Goal: Communication & Community: Answer question/provide support

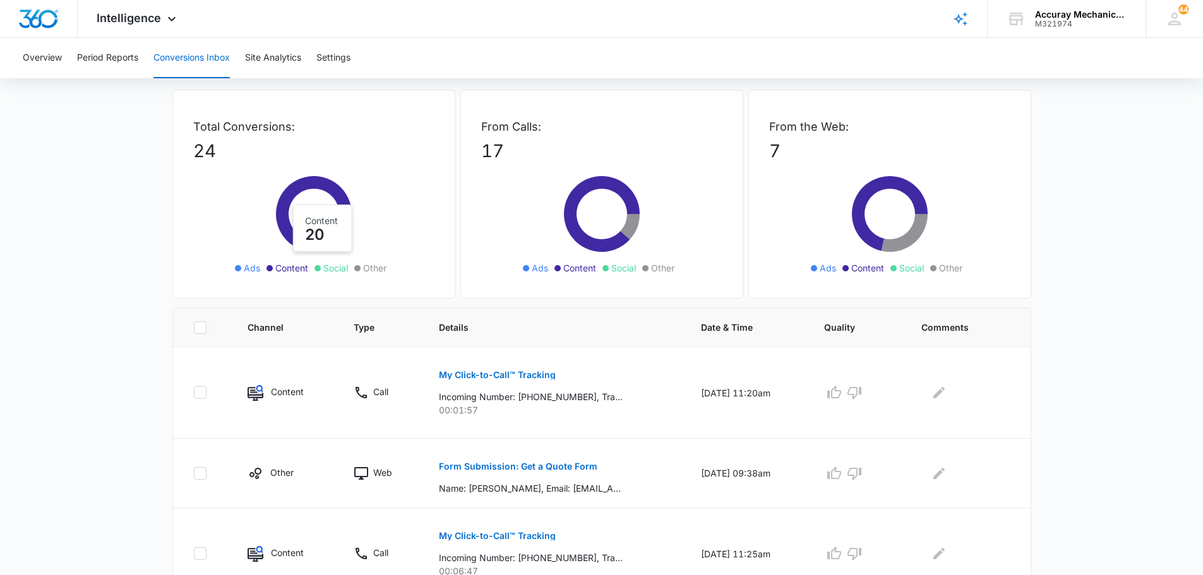
scroll to position [126, 0]
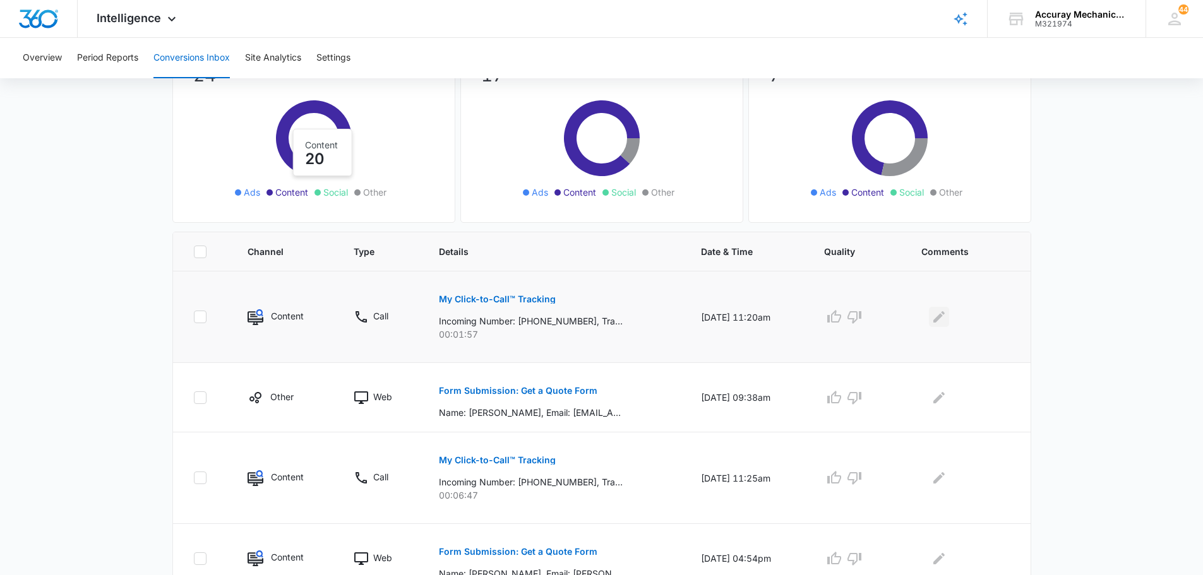
click at [942, 318] on icon "Edit Comments" at bounding box center [939, 316] width 11 height 11
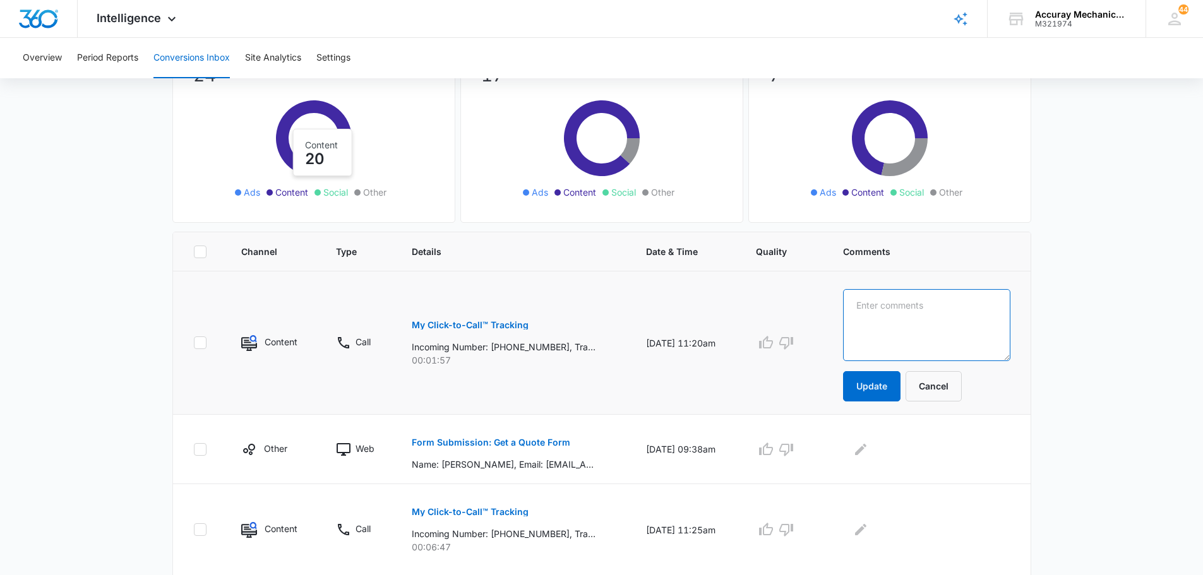
click at [887, 309] on textarea at bounding box center [926, 325] width 167 height 72
click at [882, 305] on textarea "REfused to give a credit card number" at bounding box center [926, 325] width 167 height 72
click at [906, 308] on textarea "Refused to give a credit card number" at bounding box center [926, 325] width 167 height 72
click at [936, 319] on textarea "Refused to give a credit card number" at bounding box center [926, 325] width 167 height 72
click at [952, 322] on textarea "Refused to give a credit card number which is offcie policy for quotes and all …" at bounding box center [926, 325] width 167 height 72
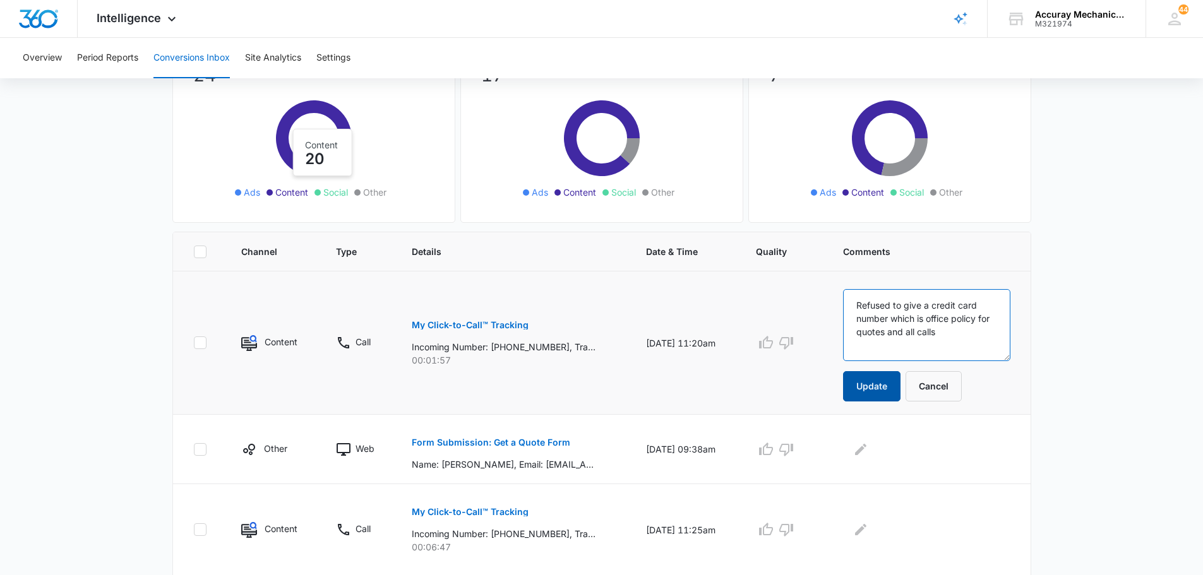
type textarea "Refused to give a credit card number which is office policy for quotes and all …"
click at [892, 390] on button "Update" at bounding box center [871, 386] width 57 height 30
click at [867, 448] on icon "Edit Comments" at bounding box center [860, 448] width 11 height 11
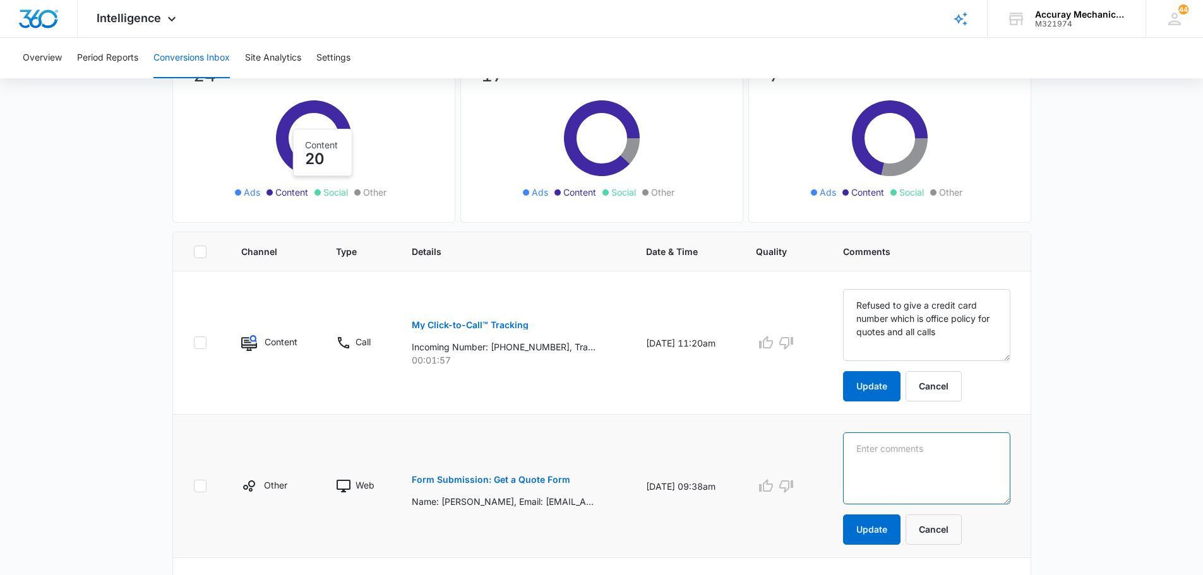
click at [939, 361] on textarea at bounding box center [926, 325] width 167 height 72
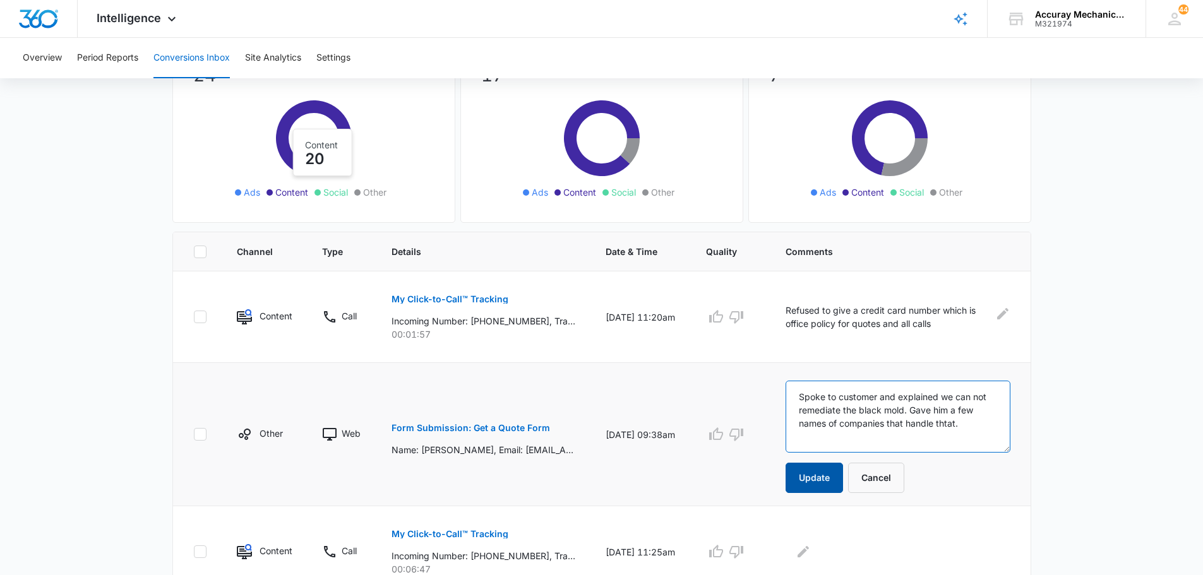
type textarea "Spoke to customer and explained we can not remediate the black mold. Gave him a…"
click at [813, 479] on button "Update" at bounding box center [814, 478] width 57 height 30
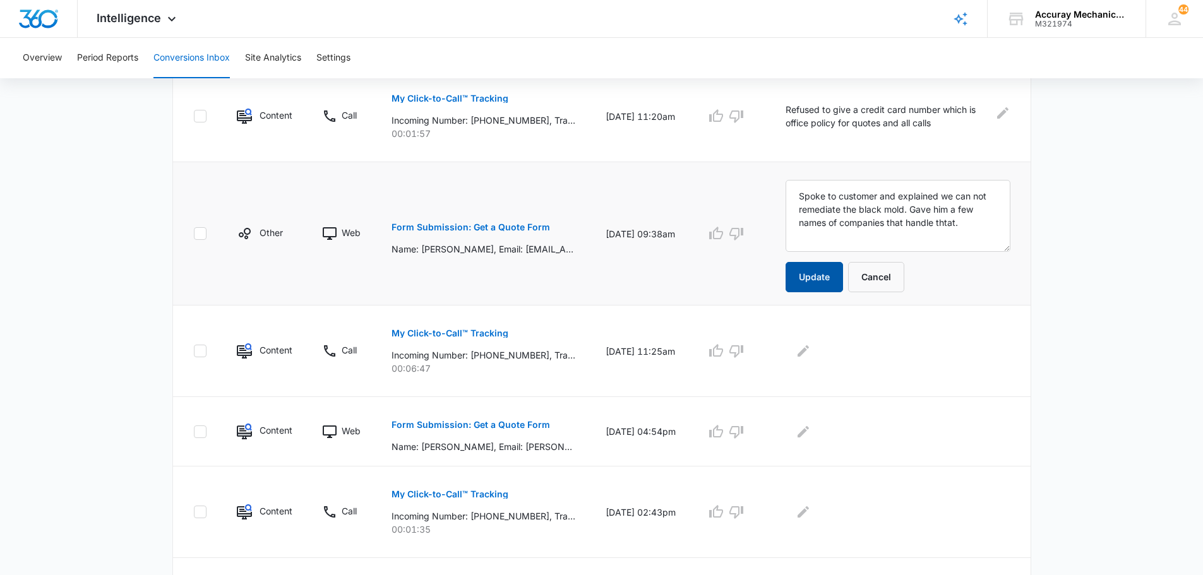
scroll to position [379, 0]
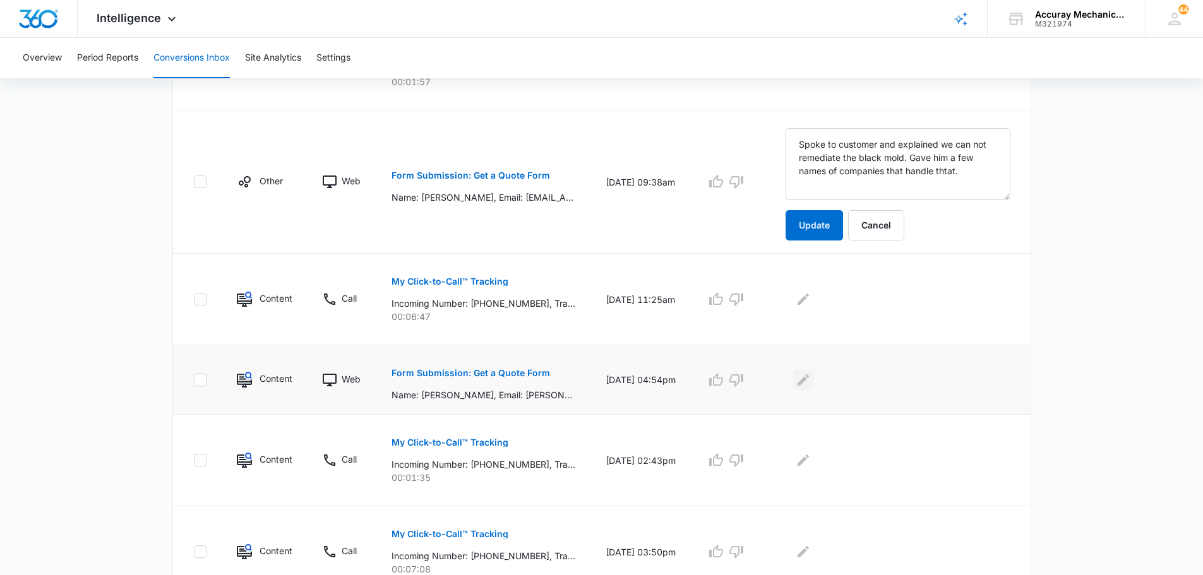
click at [817, 382] on tbody "Content Call My Click-to-Call™ Tracking Incoming Number: +12036688571, Tracking…" at bounding box center [602, 469] width 858 height 901
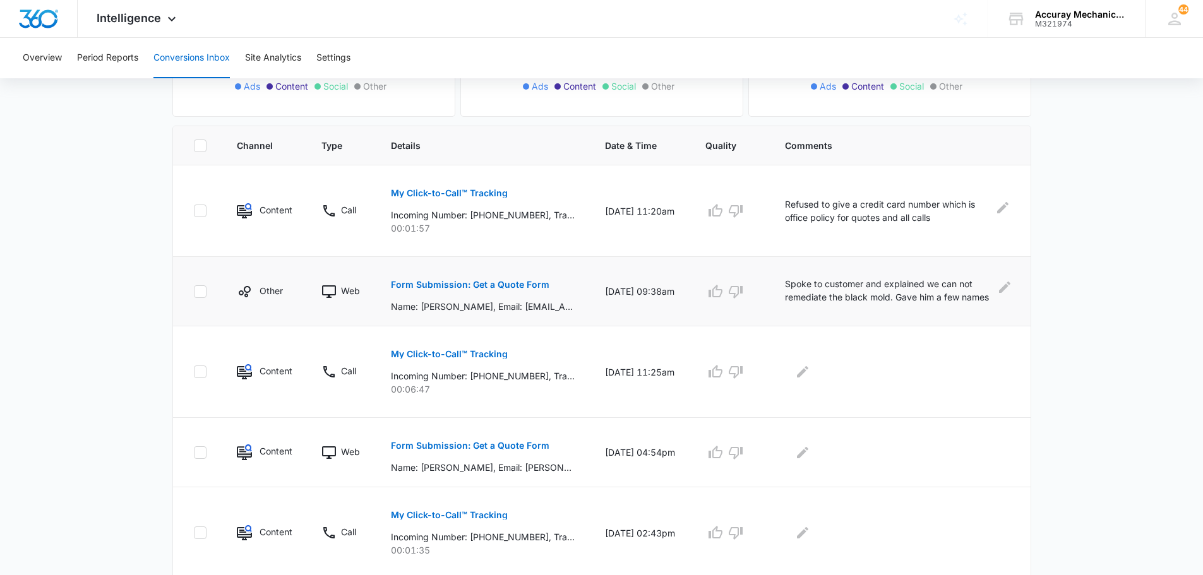
scroll to position [253, 0]
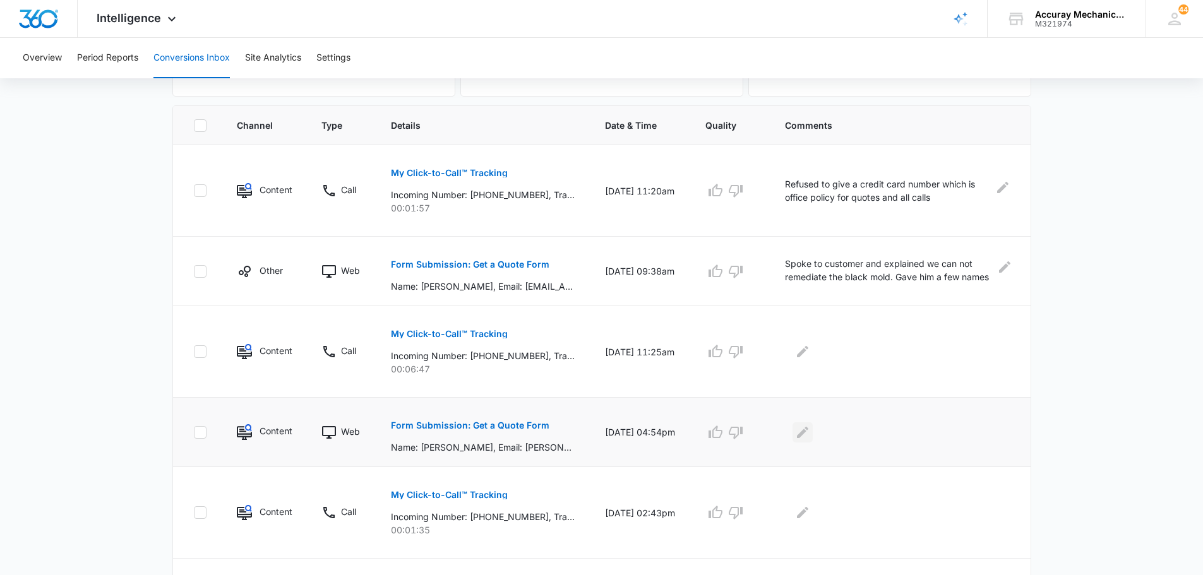
click at [808, 433] on icon "Edit Comments" at bounding box center [802, 431] width 11 height 11
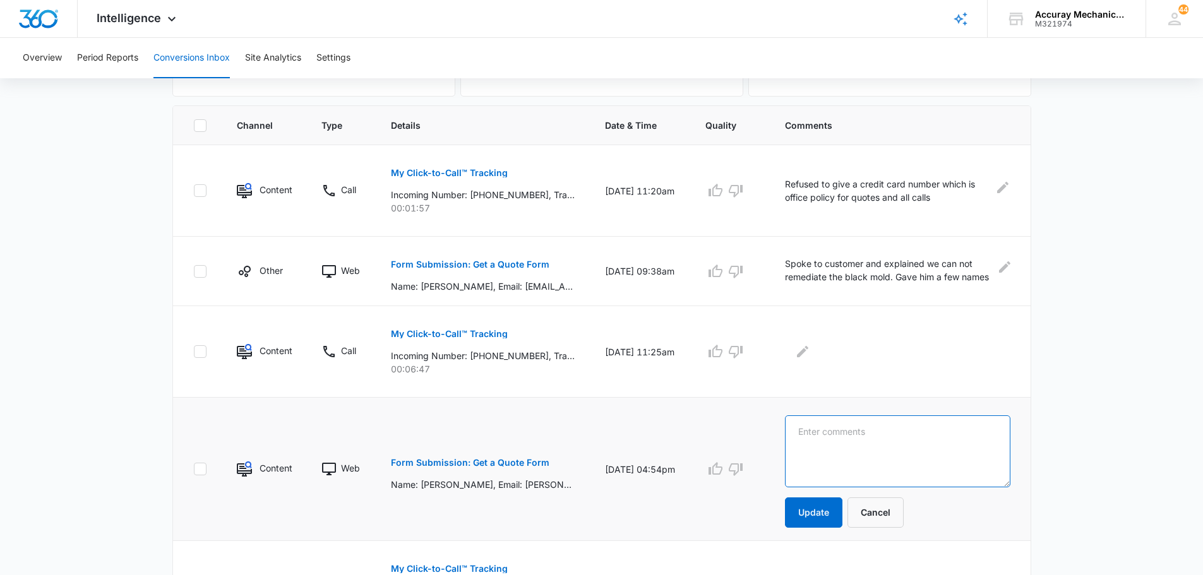
click at [840, 441] on textarea at bounding box center [897, 452] width 225 height 72
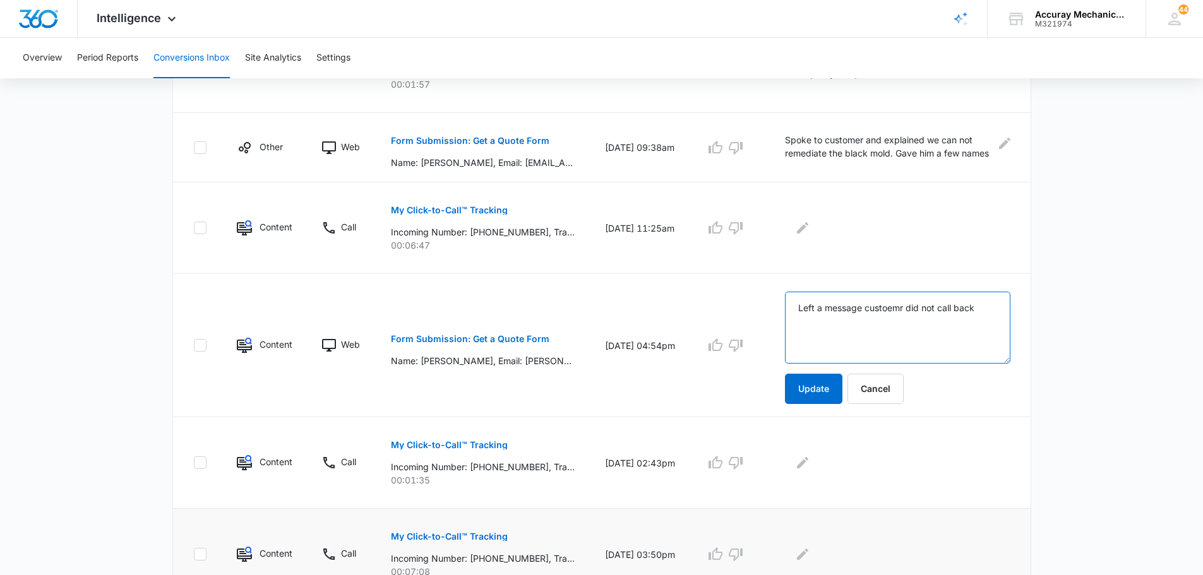
scroll to position [505, 0]
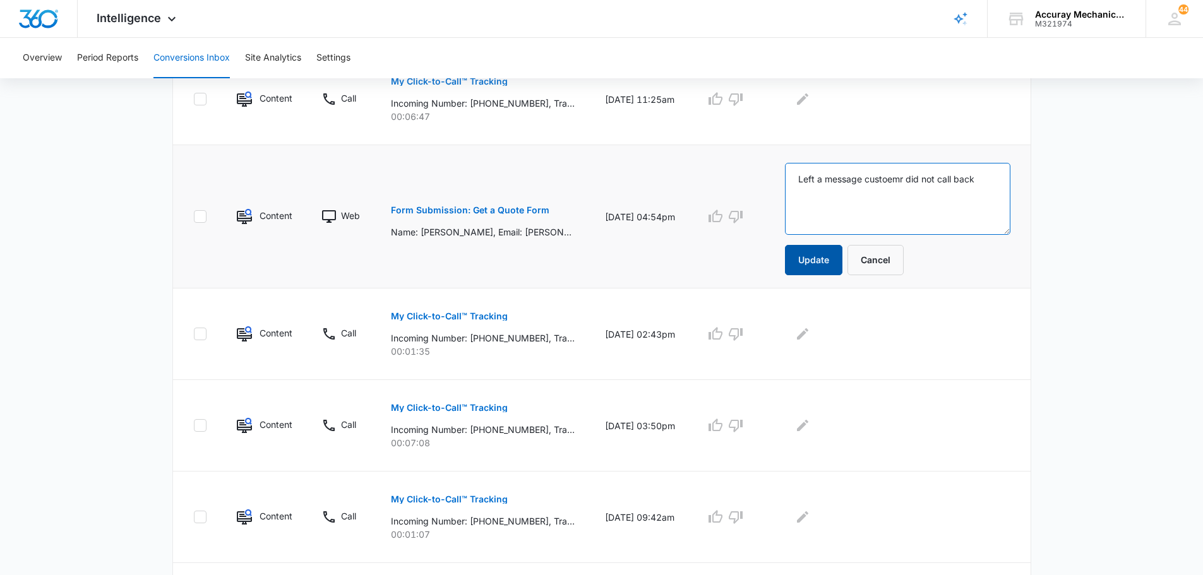
type textarea "Left a message custoemr did not call back"
click at [821, 265] on button "Update" at bounding box center [813, 260] width 57 height 30
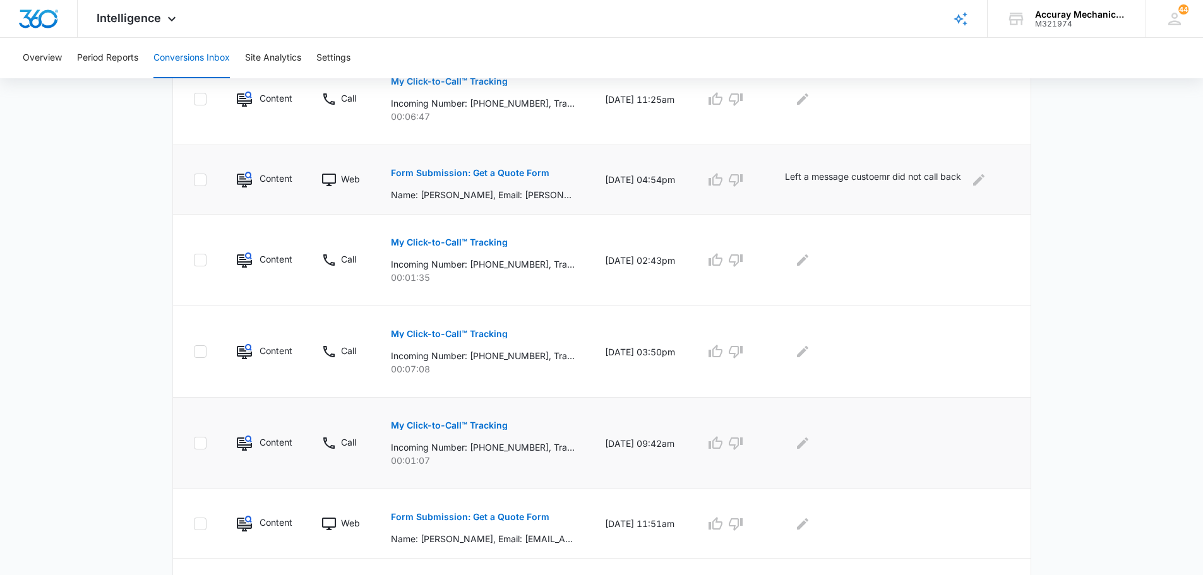
scroll to position [689, 0]
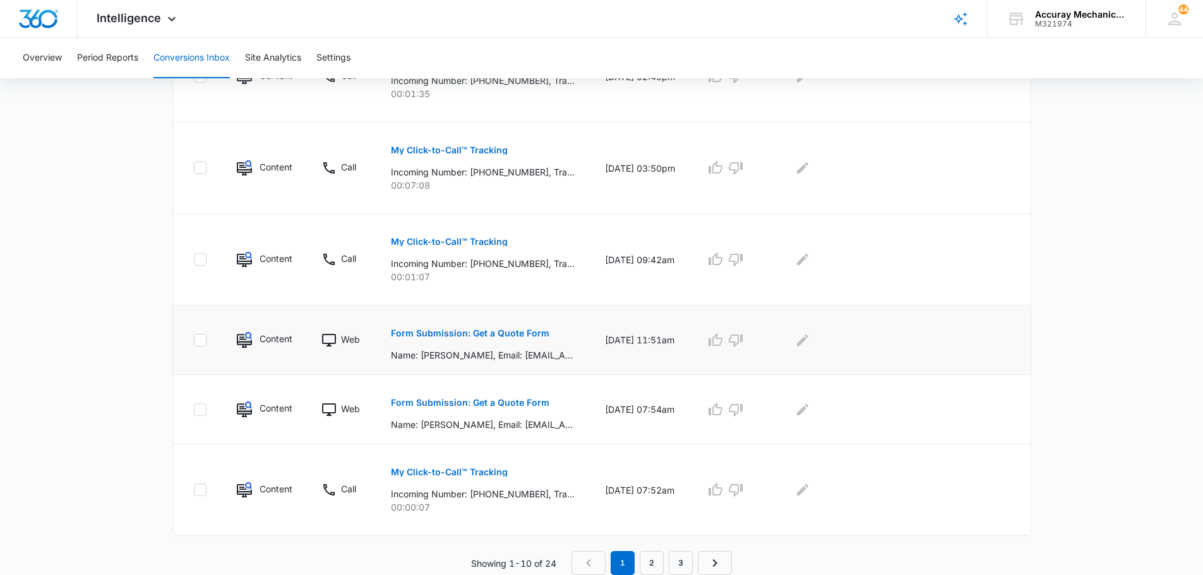
click at [503, 351] on p "Name: [PERSON_NAME], Email: [EMAIL_ADDRESS][DOMAIN_NAME], Address: [STREET_ADDR…" at bounding box center [483, 355] width 184 height 13
click at [452, 335] on p "Form Submission: Get a Quote Form" at bounding box center [470, 333] width 159 height 9
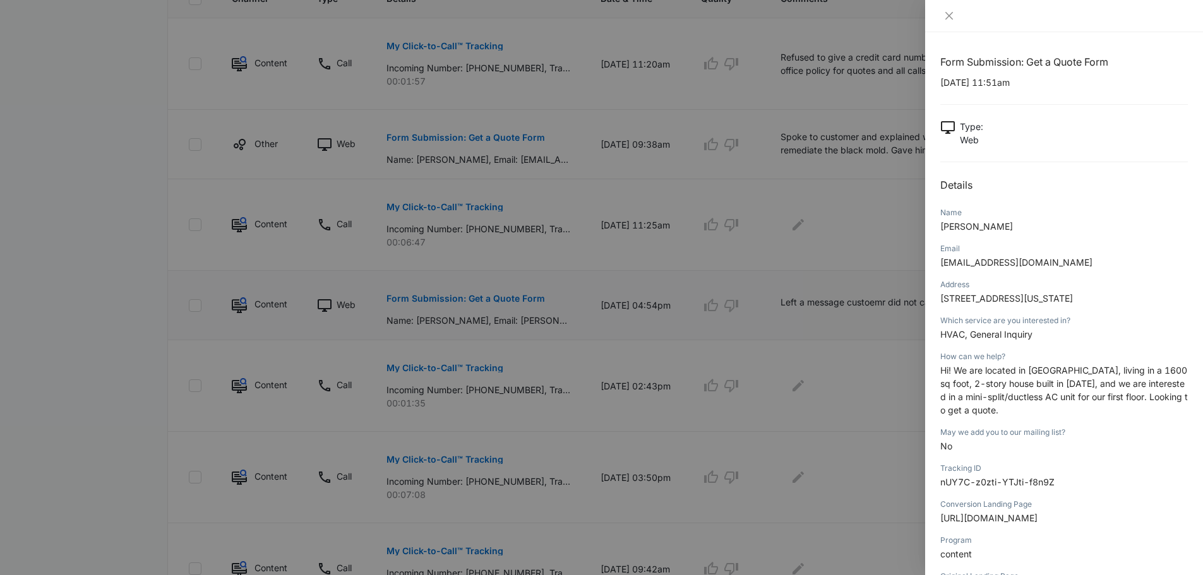
scroll to position [373, 0]
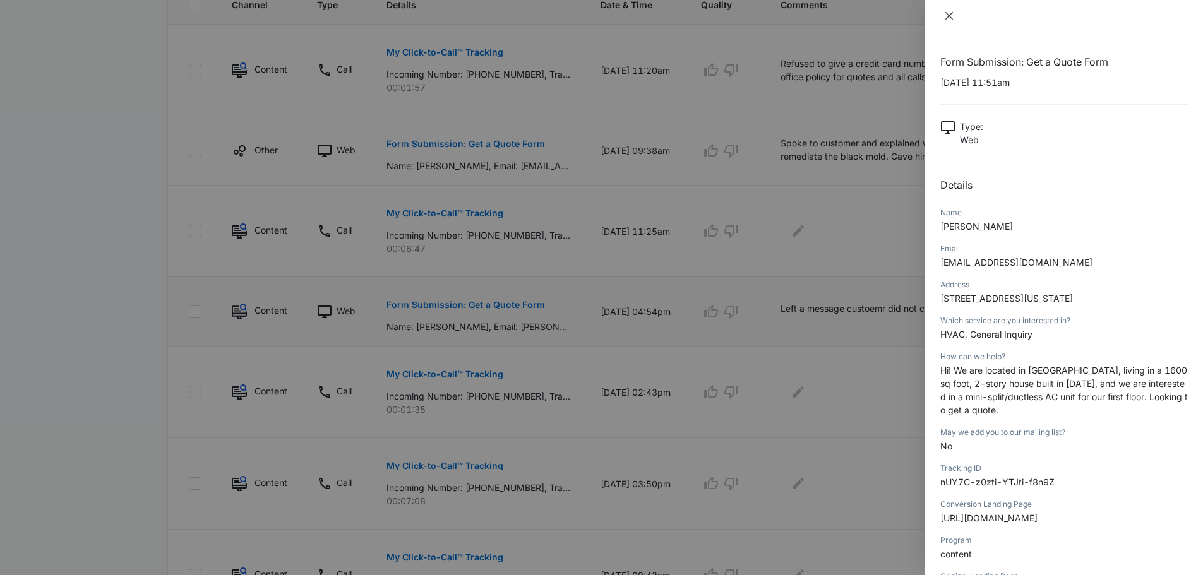
click at [950, 16] on icon "close" at bounding box center [950, 16] width 8 height 8
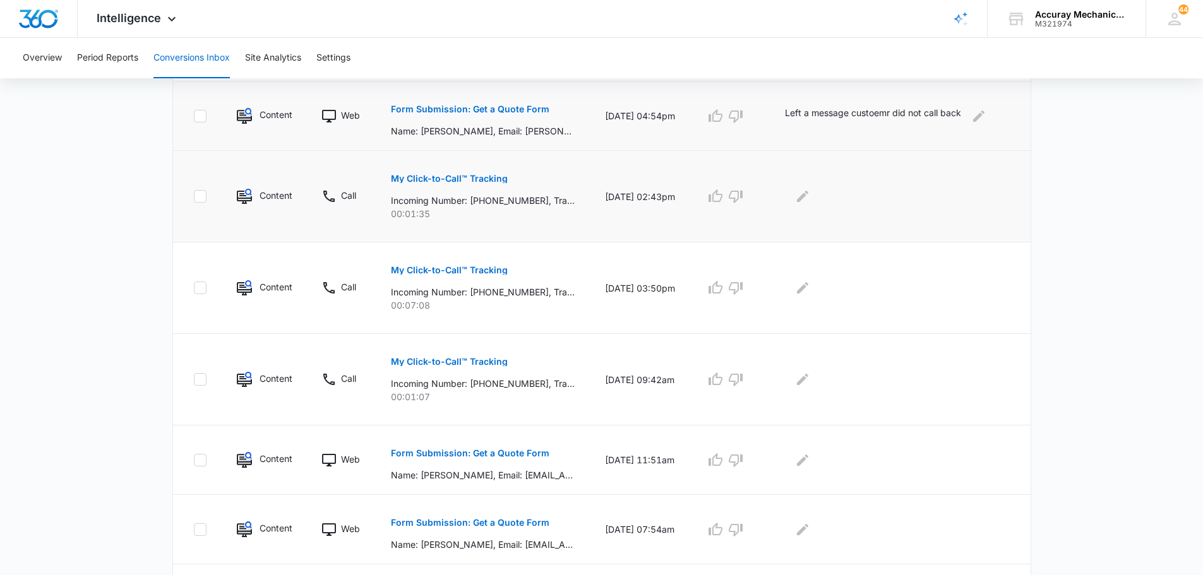
scroll to position [626, 0]
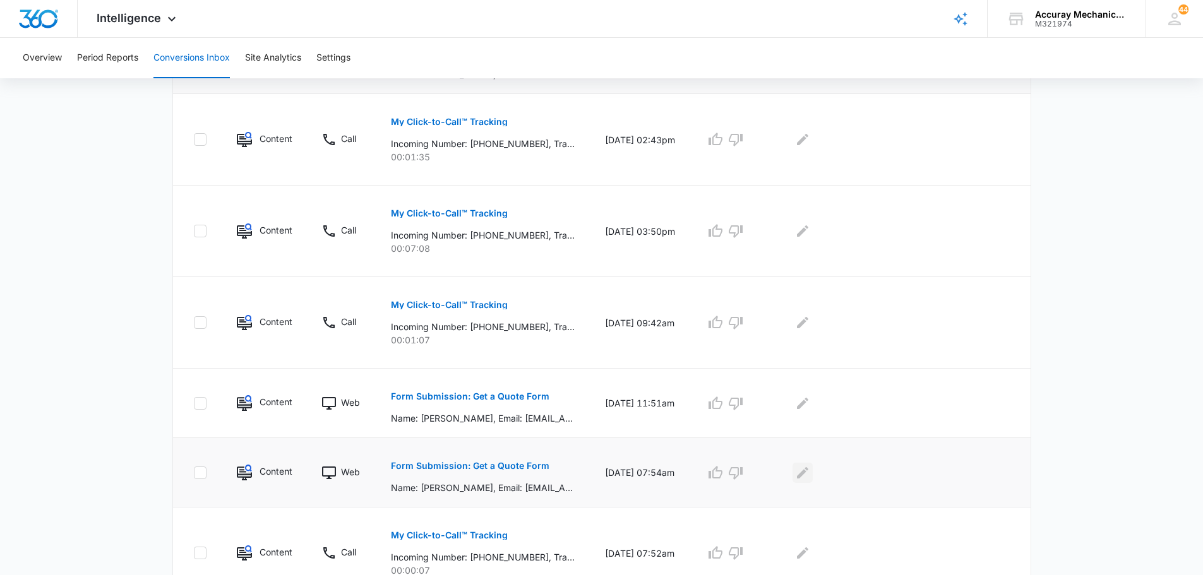
click at [807, 473] on icon "Edit Comments" at bounding box center [802, 473] width 15 height 15
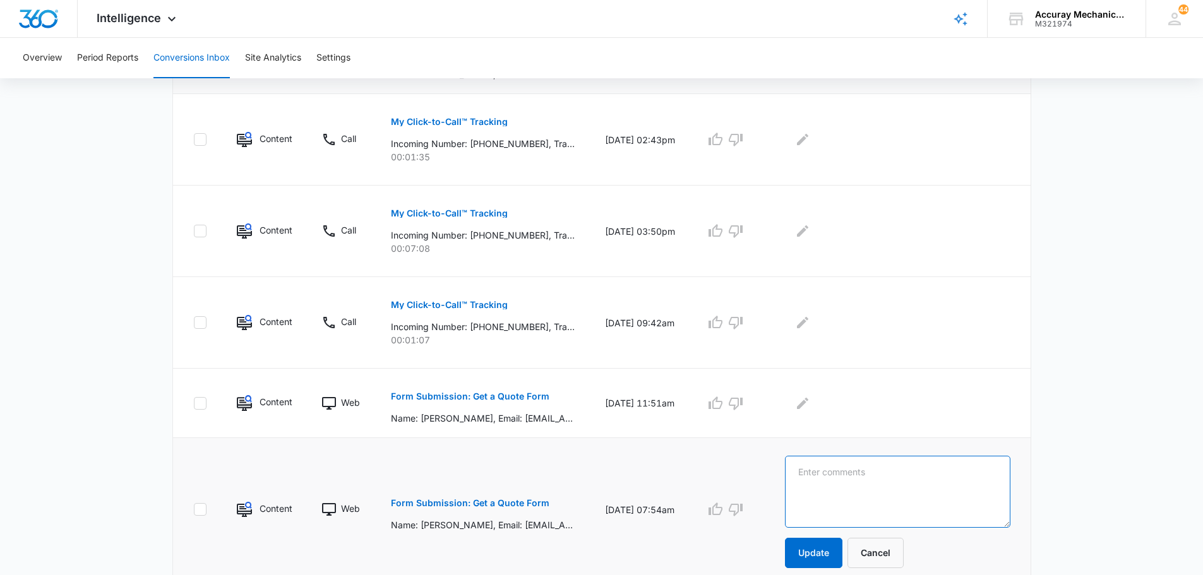
click at [807, 468] on textarea at bounding box center [897, 492] width 225 height 72
type textarea "Quoted AC replacement"
click at [824, 557] on button "Update" at bounding box center [813, 553] width 57 height 30
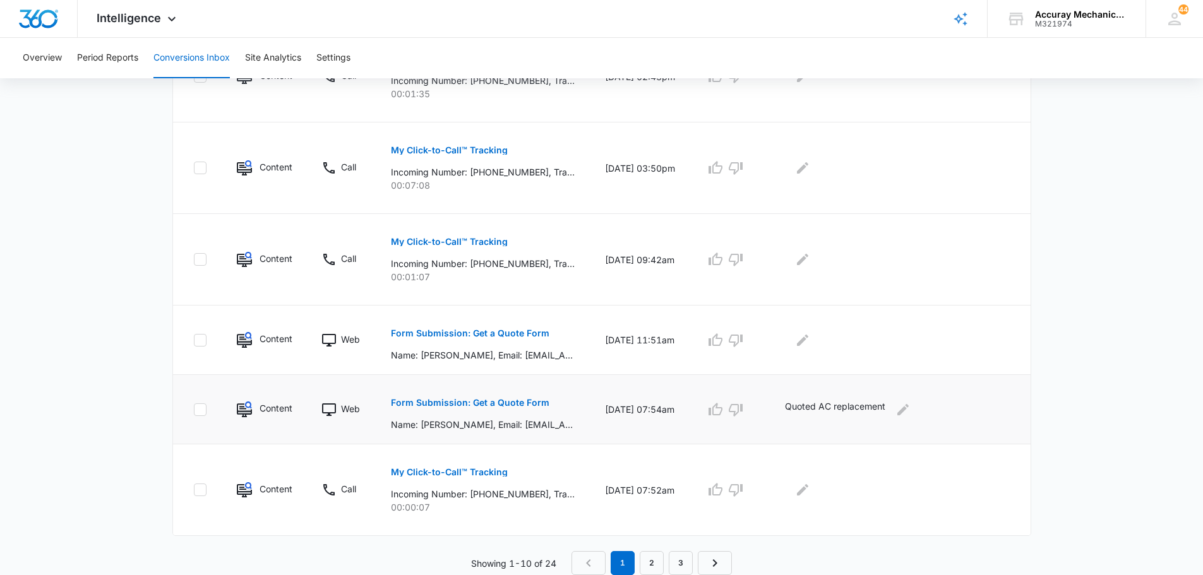
scroll to position [689, 0]
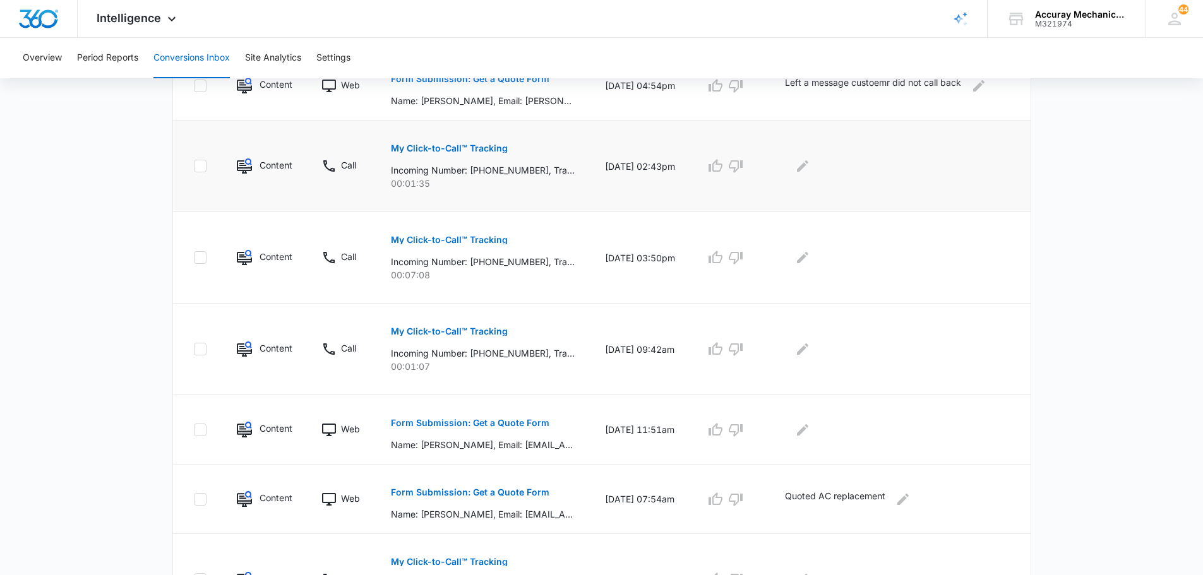
scroll to position [689, 0]
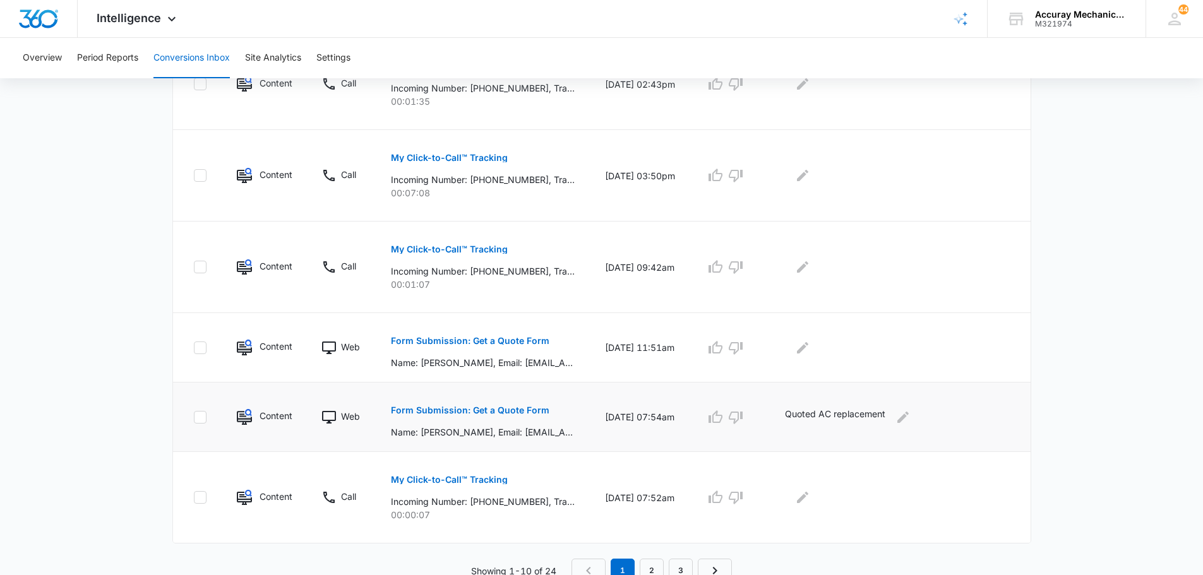
scroll to position [689, 0]
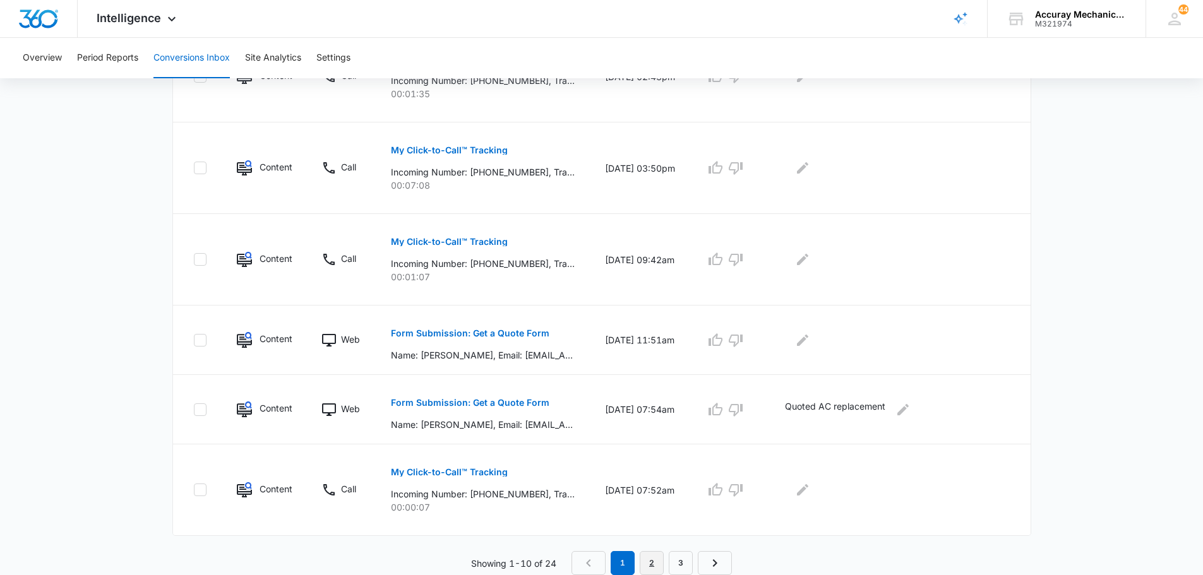
click at [650, 567] on link "2" at bounding box center [652, 563] width 24 height 24
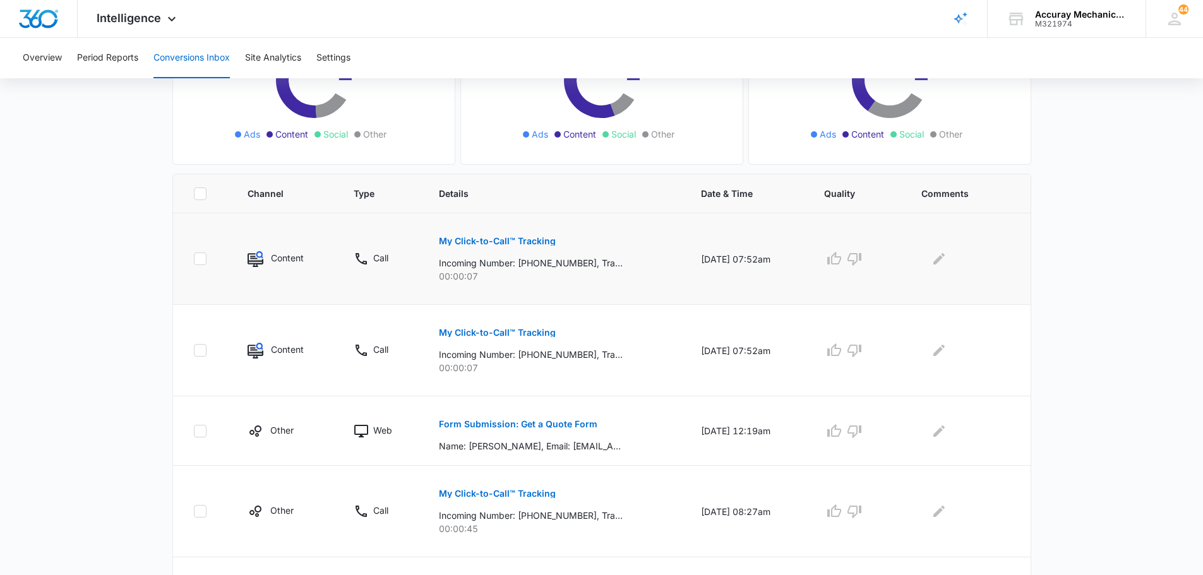
scroll to position [190, 0]
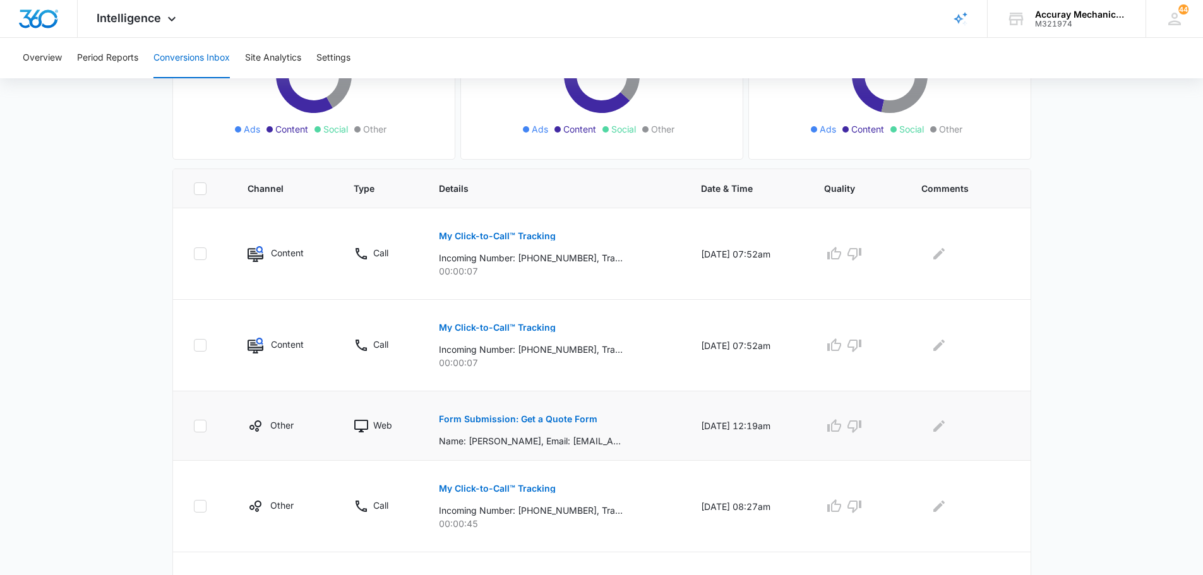
click at [543, 420] on p "Form Submission: Get a Quote Form" at bounding box center [518, 419] width 159 height 9
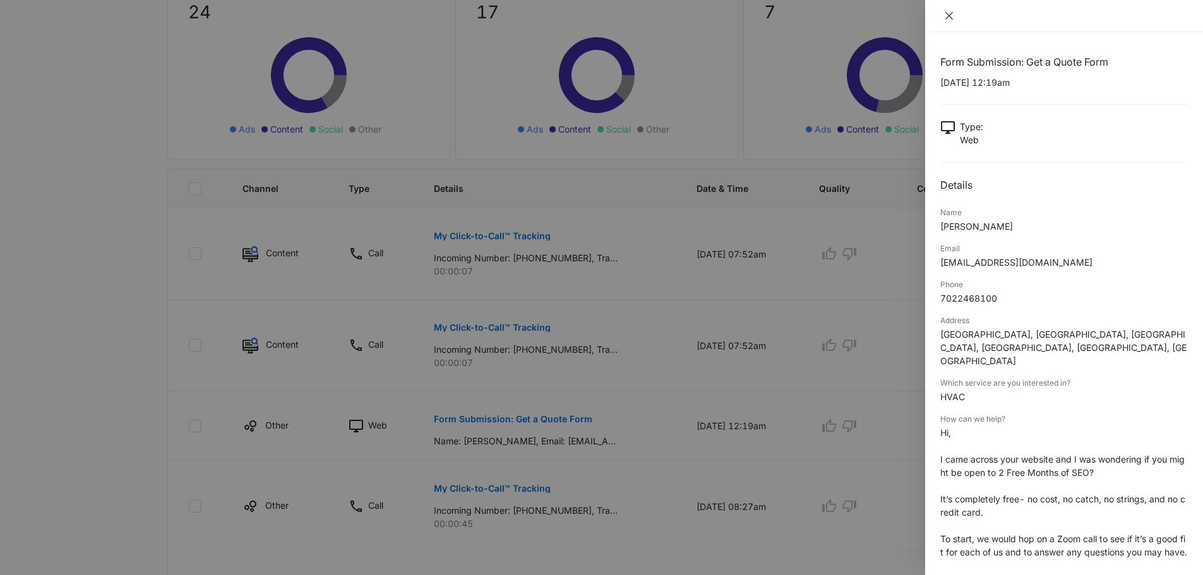
drag, startPoint x: 955, startPoint y: 19, endPoint x: 947, endPoint y: 27, distance: 11.2
click at [954, 20] on button "Close" at bounding box center [950, 15] width 18 height 11
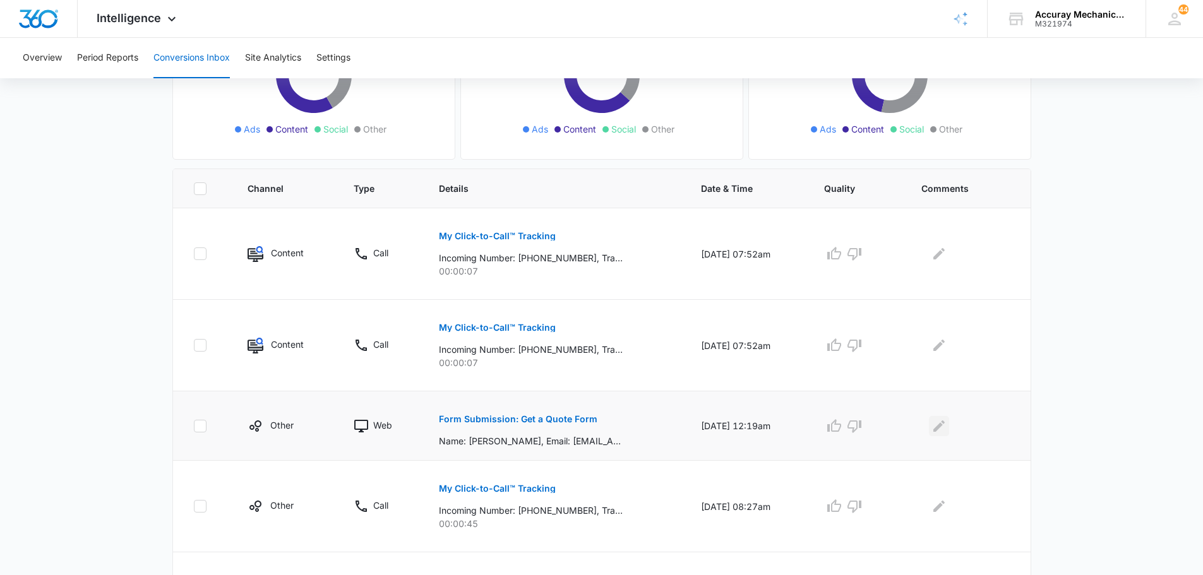
drag, startPoint x: 934, startPoint y: 416, endPoint x: 939, endPoint y: 421, distance: 7.1
click at [937, 418] on div at bounding box center [966, 426] width 88 height 20
click at [944, 427] on icon "Edit Comments" at bounding box center [939, 425] width 11 height 11
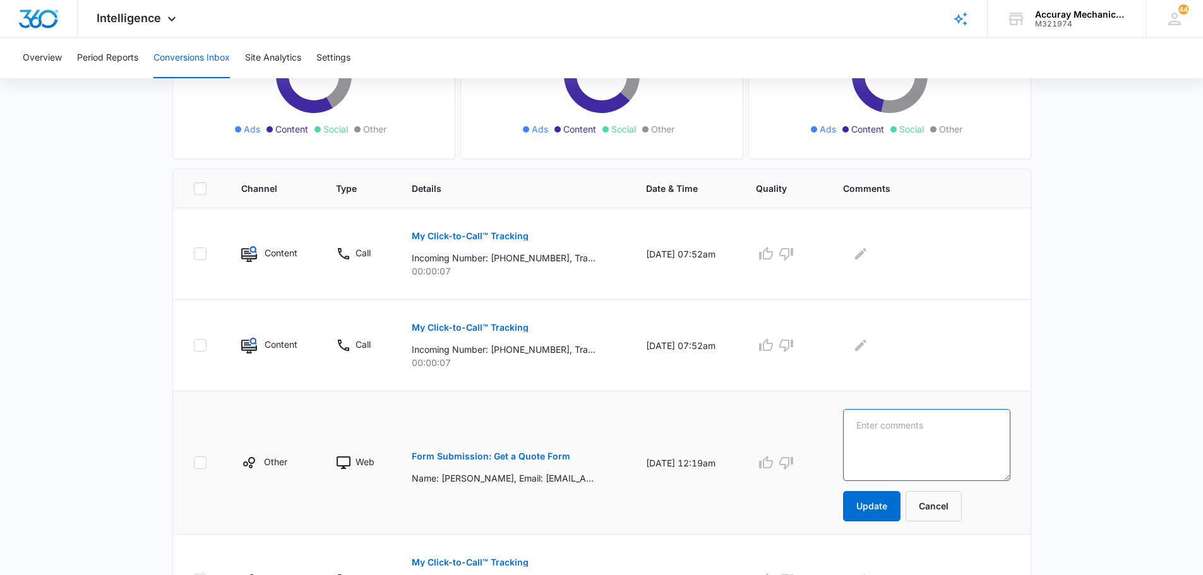
click at [909, 425] on textarea at bounding box center [926, 445] width 167 height 72
type textarea "marketer"
click at [896, 510] on button "Update" at bounding box center [871, 506] width 57 height 30
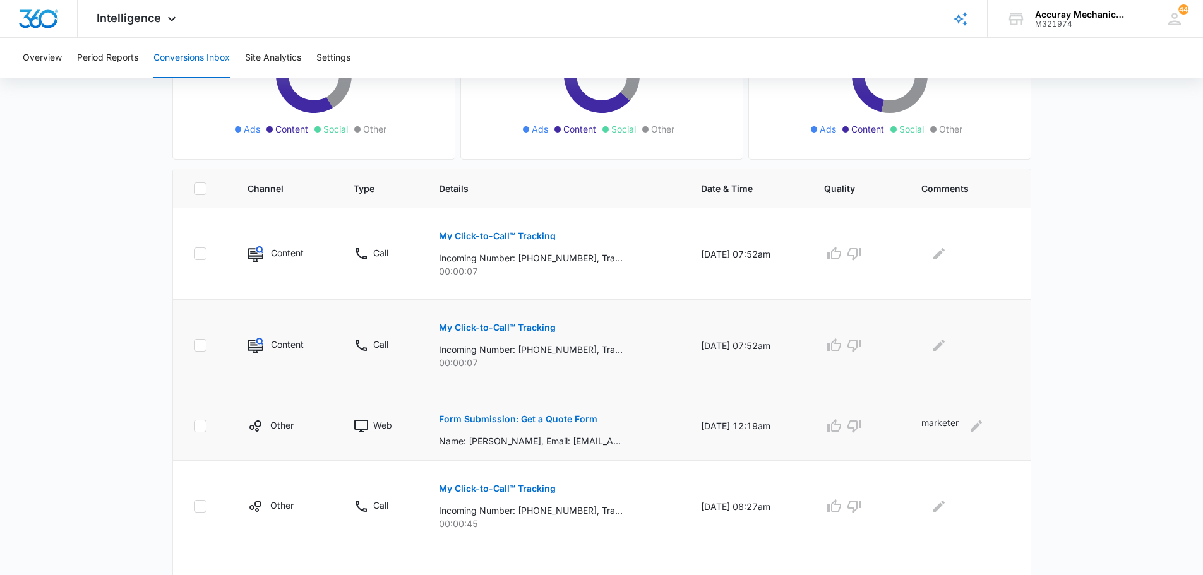
click at [522, 344] on p "Incoming Number: [PHONE_NUMBER], Tracking Number: [PHONE_NUMBER], Ring To: [PHO…" at bounding box center [531, 349] width 184 height 13
click at [521, 327] on p "My Click-to-Call™ Tracking" at bounding box center [497, 327] width 117 height 9
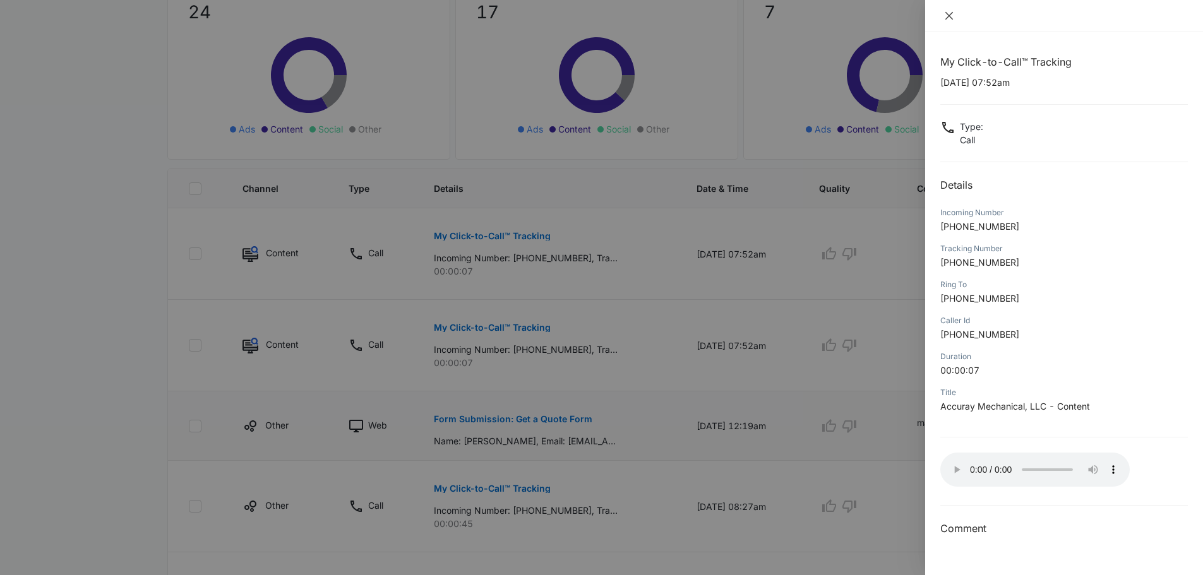
click at [953, 20] on icon "close" at bounding box center [950, 16] width 8 height 8
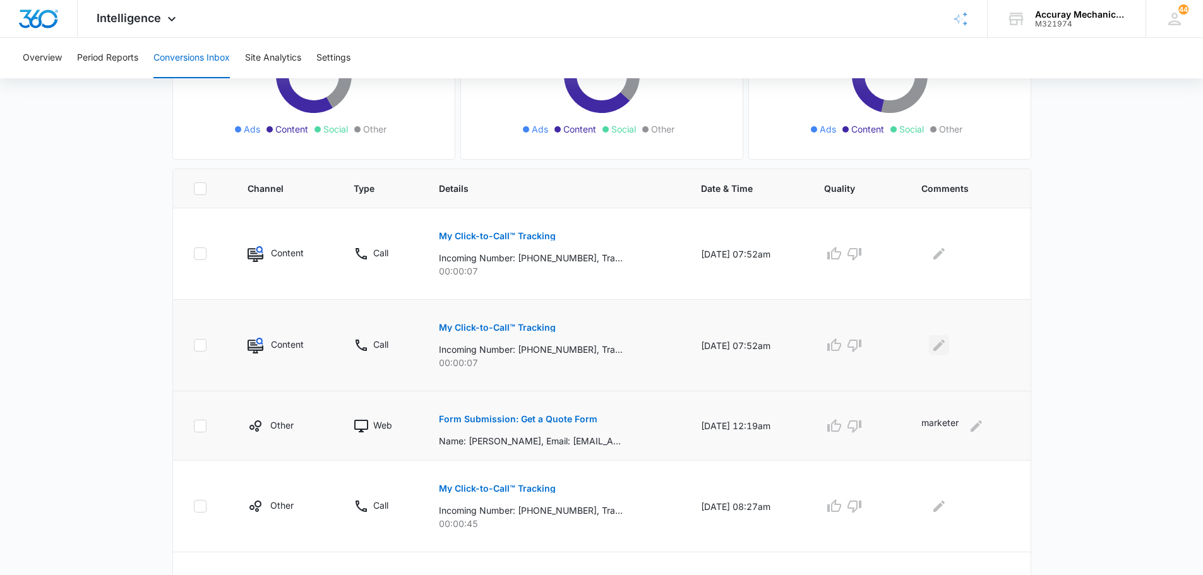
click at [944, 347] on icon "Edit Comments" at bounding box center [939, 345] width 11 height 11
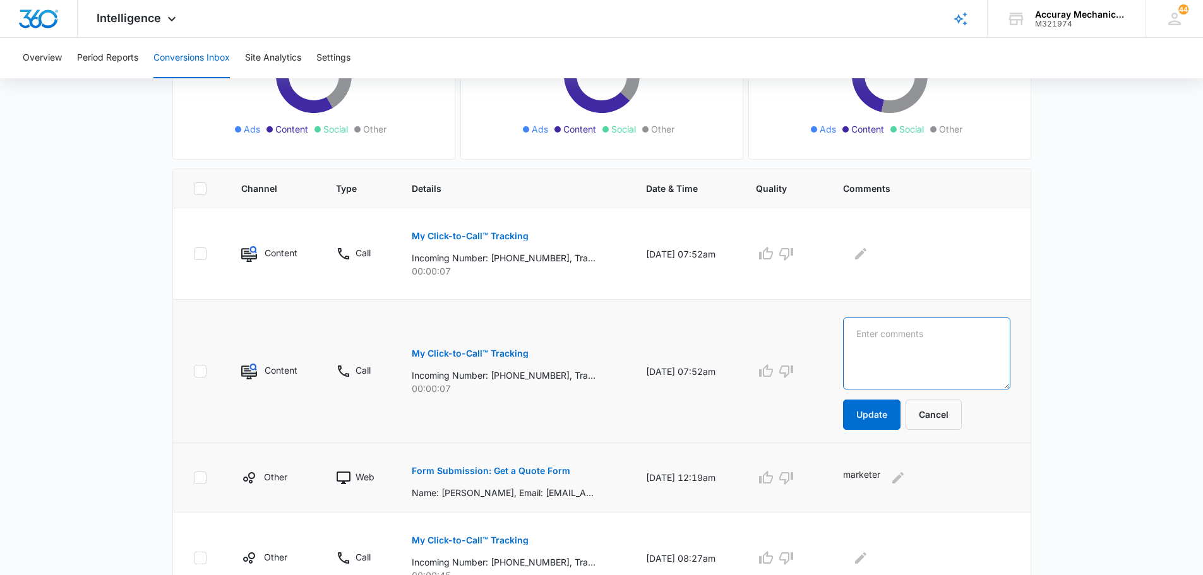
click at [920, 349] on textarea at bounding box center [926, 354] width 167 height 72
type textarea "Customer sent in pictres"
drag, startPoint x: 970, startPoint y: 350, endPoint x: 846, endPoint y: 343, distance: 124.0
click at [846, 343] on td "Customer sent in pictres Update Cancel" at bounding box center [929, 371] width 203 height 143
click at [950, 419] on button "Cancel" at bounding box center [934, 415] width 56 height 30
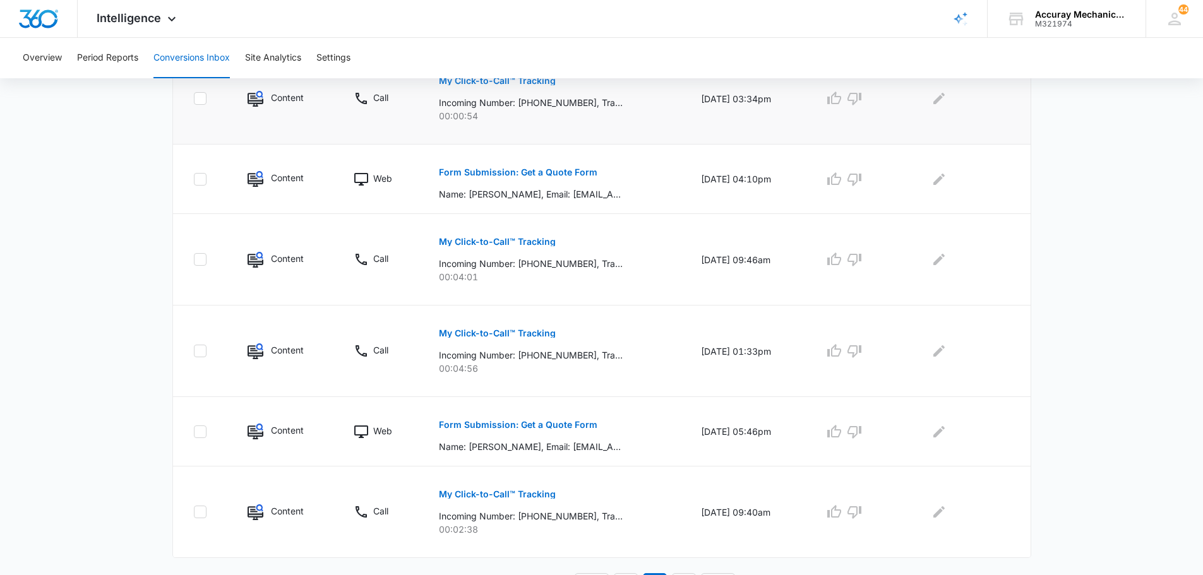
scroll to position [711, 0]
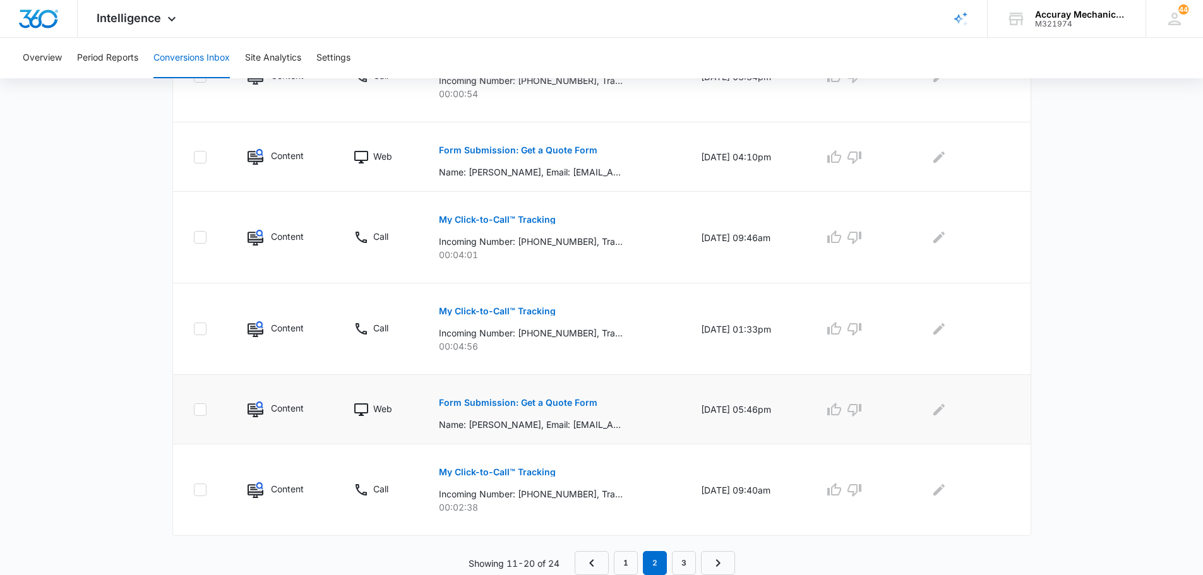
click at [552, 404] on p "Form Submission: Get a Quote Form" at bounding box center [518, 403] width 159 height 9
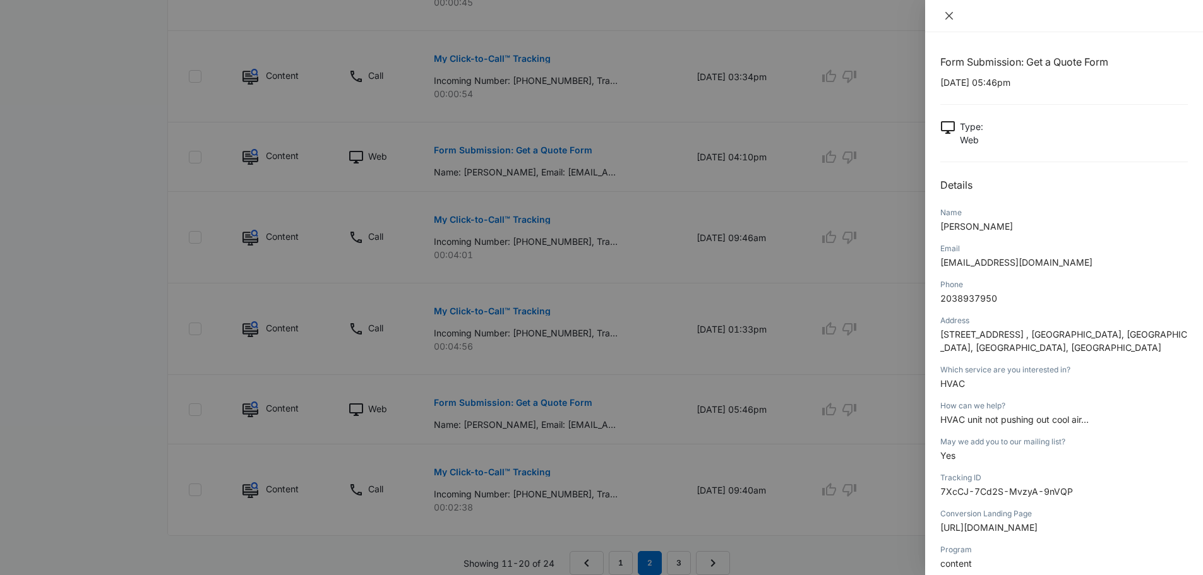
click at [952, 18] on icon "close" at bounding box center [950, 16] width 8 height 8
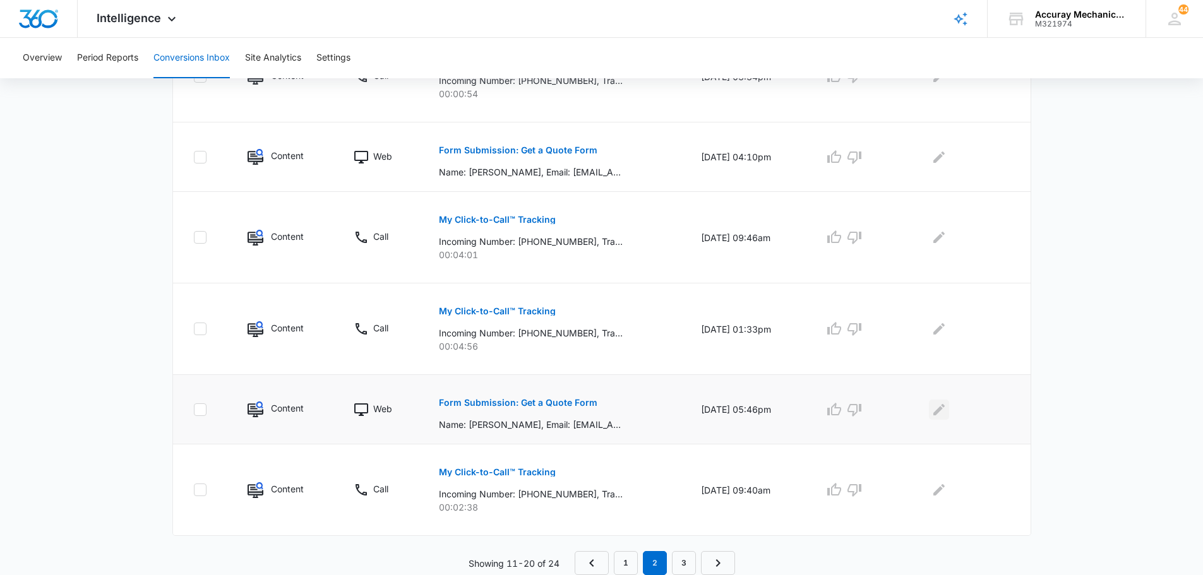
click at [938, 407] on icon "Edit Comments" at bounding box center [939, 409] width 15 height 15
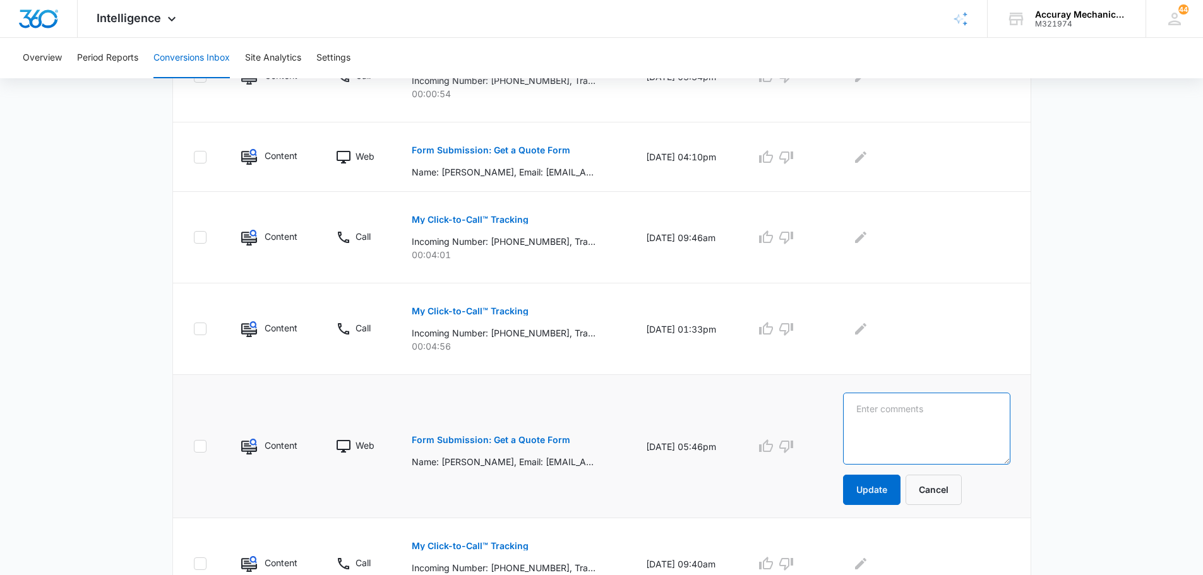
click at [921, 397] on textarea at bounding box center [926, 429] width 167 height 72
type textarea "After quoting rates customer declined services"
click at [884, 496] on button "Update" at bounding box center [871, 490] width 57 height 30
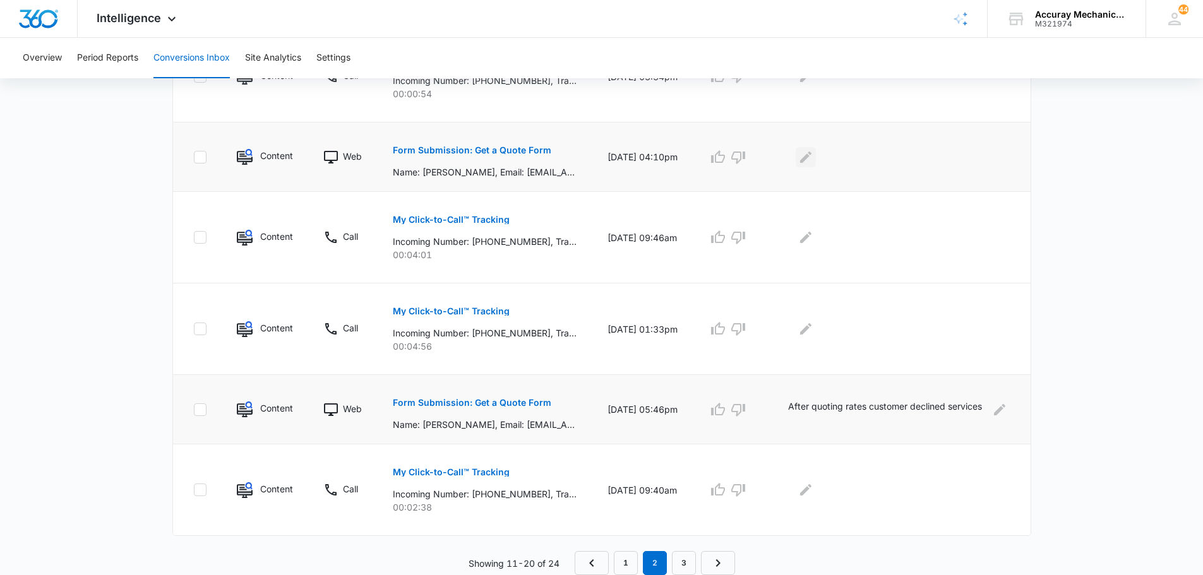
click at [814, 160] on icon "Edit Comments" at bounding box center [805, 157] width 15 height 15
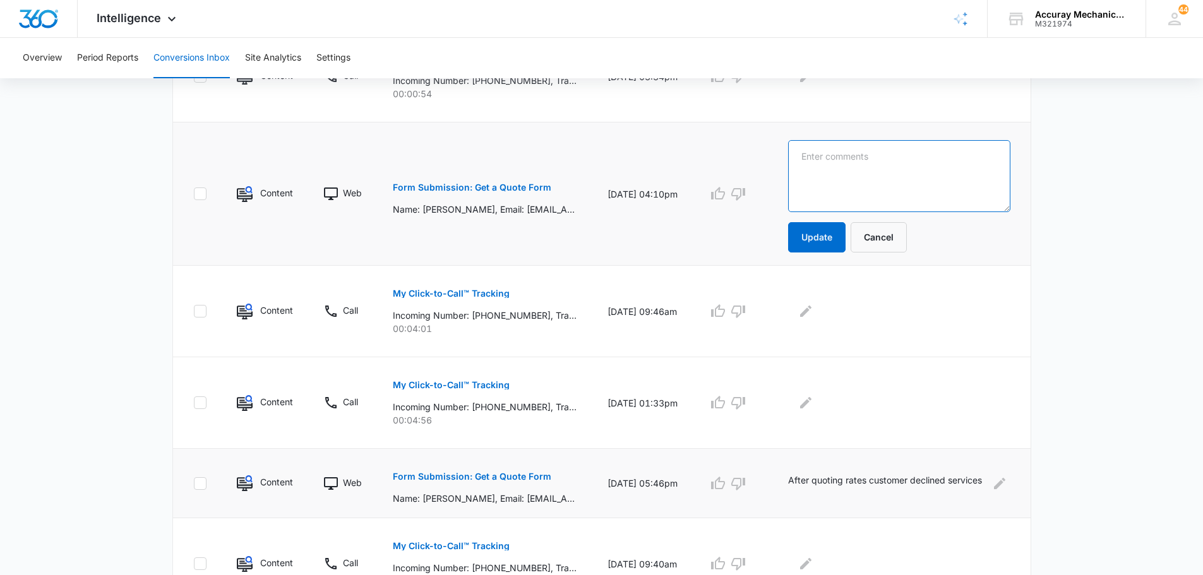
click at [857, 155] on textarea at bounding box center [899, 176] width 222 height 72
type textarea "We quoted AC replacement"
click at [829, 241] on button "Update" at bounding box center [816, 237] width 57 height 30
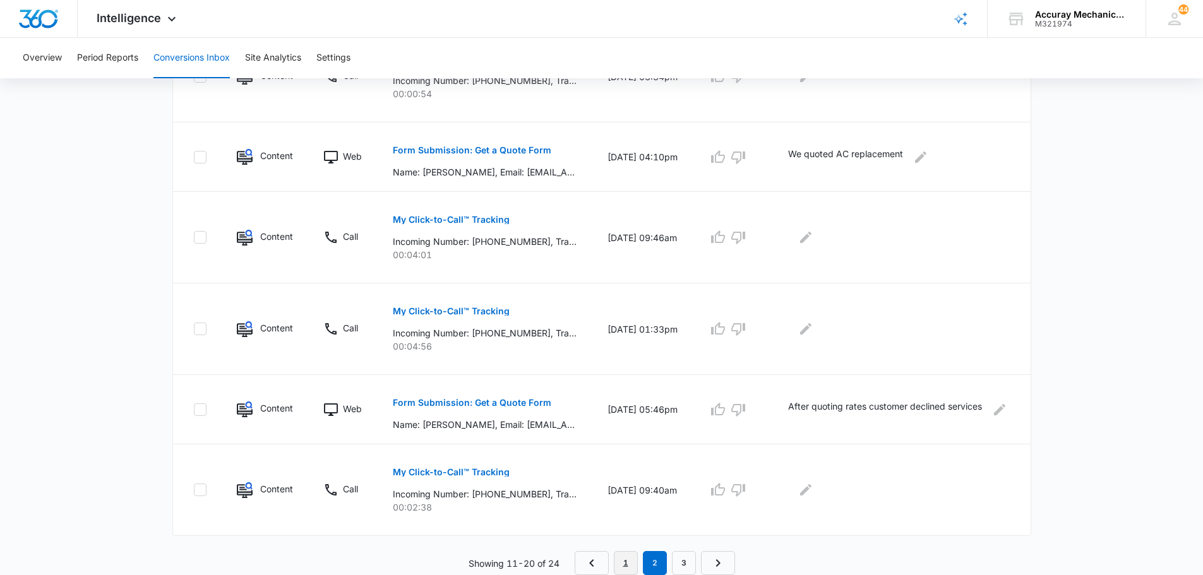
click at [625, 564] on link "1" at bounding box center [626, 563] width 24 height 24
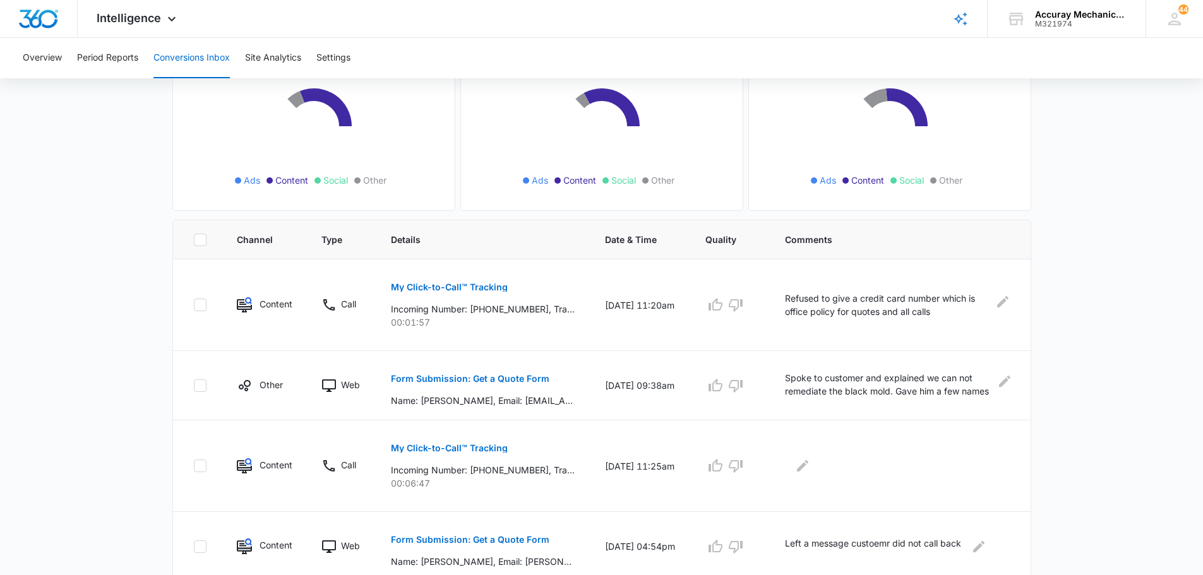
scroll to position [190, 0]
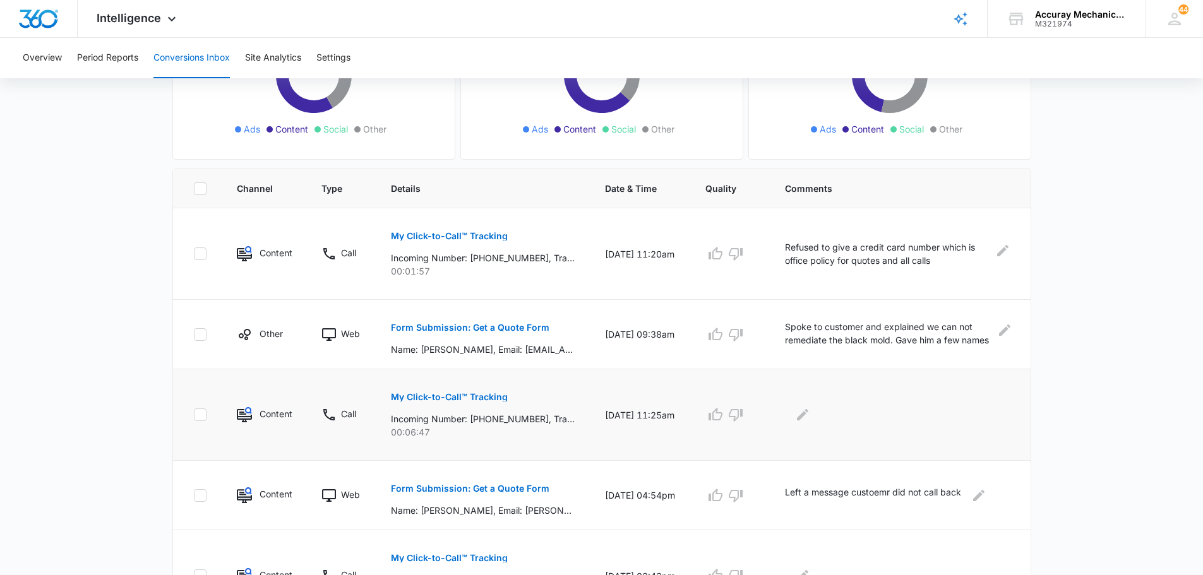
click at [478, 422] on p "Incoming Number: [PHONE_NUMBER], Tracking Number: [PHONE_NUMBER], Ring To: [PHO…" at bounding box center [483, 418] width 184 height 13
click at [460, 395] on p "My Click-to-Call™ Tracking" at bounding box center [449, 397] width 117 height 9
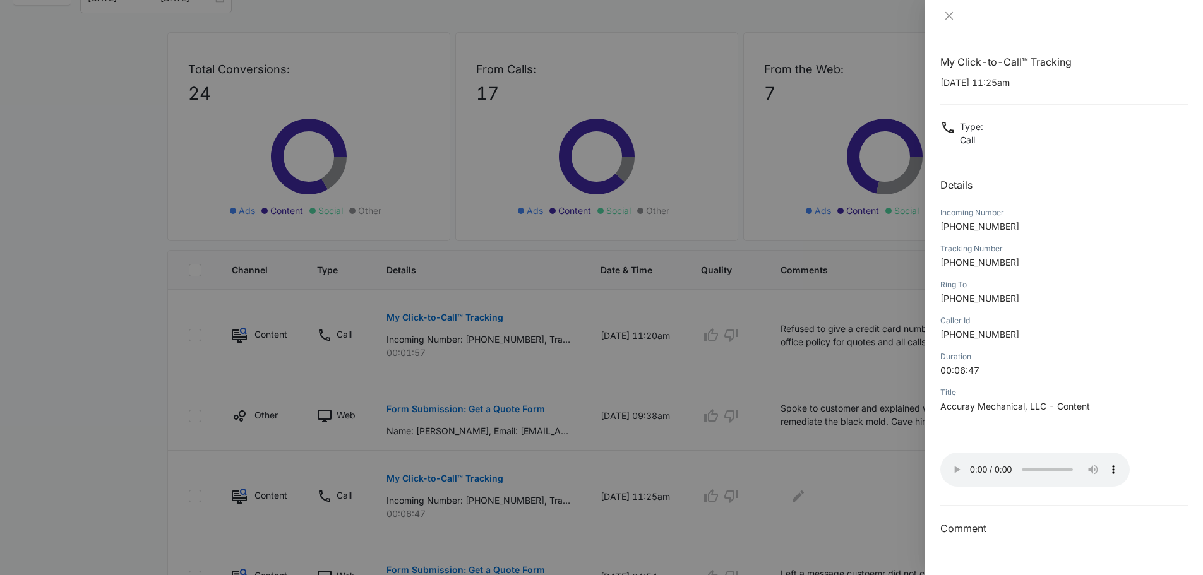
scroll to position [96, 0]
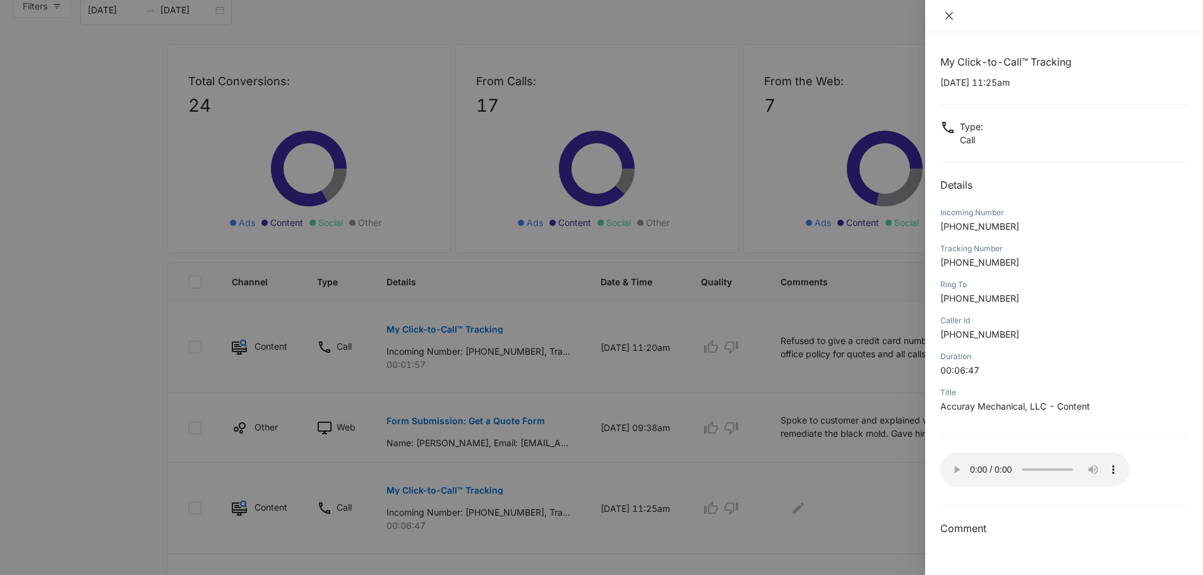
click at [952, 17] on icon "close" at bounding box center [949, 16] width 10 height 10
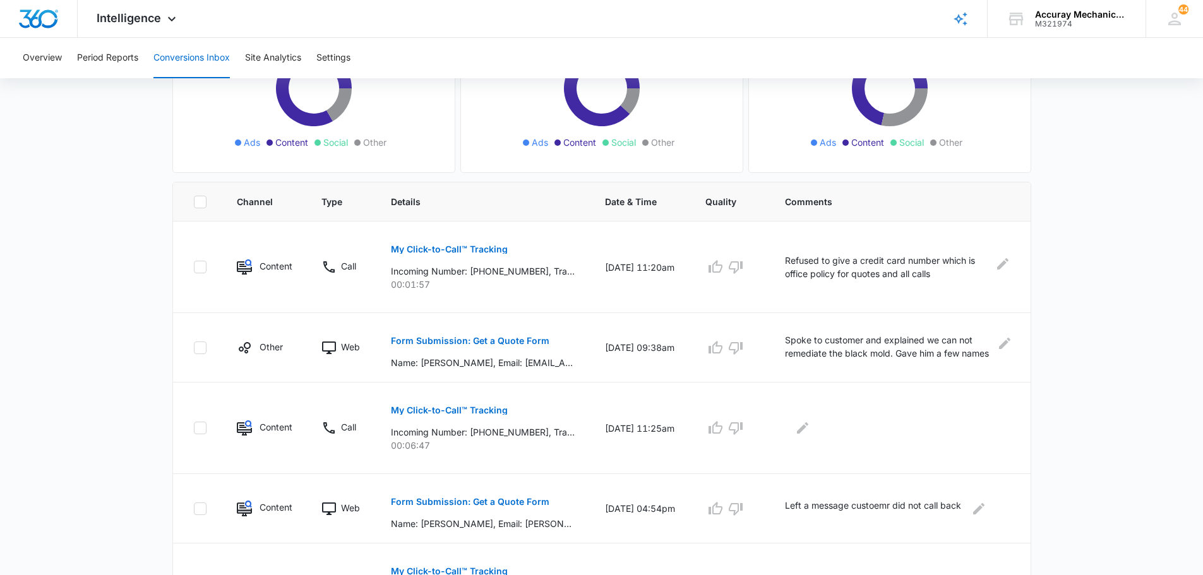
scroll to position [286, 0]
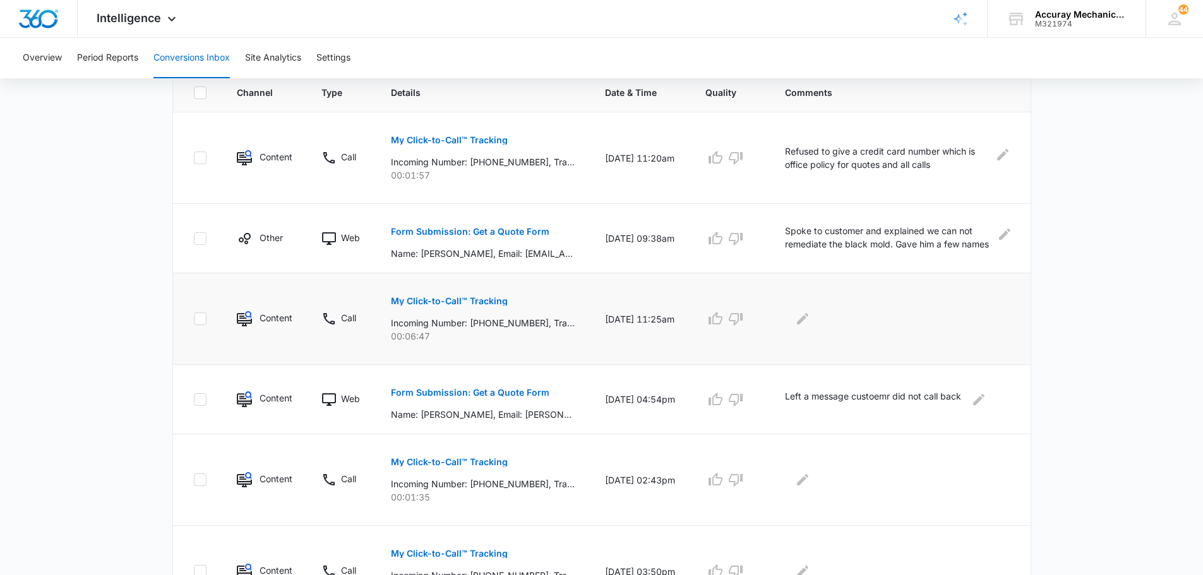
click at [497, 323] on p "Incoming Number: [PHONE_NUMBER], Tracking Number: [PHONE_NUMBER], Ring To: [PHO…" at bounding box center [483, 322] width 184 height 13
click at [431, 299] on p "My Click-to-Call™ Tracking" at bounding box center [449, 301] width 117 height 9
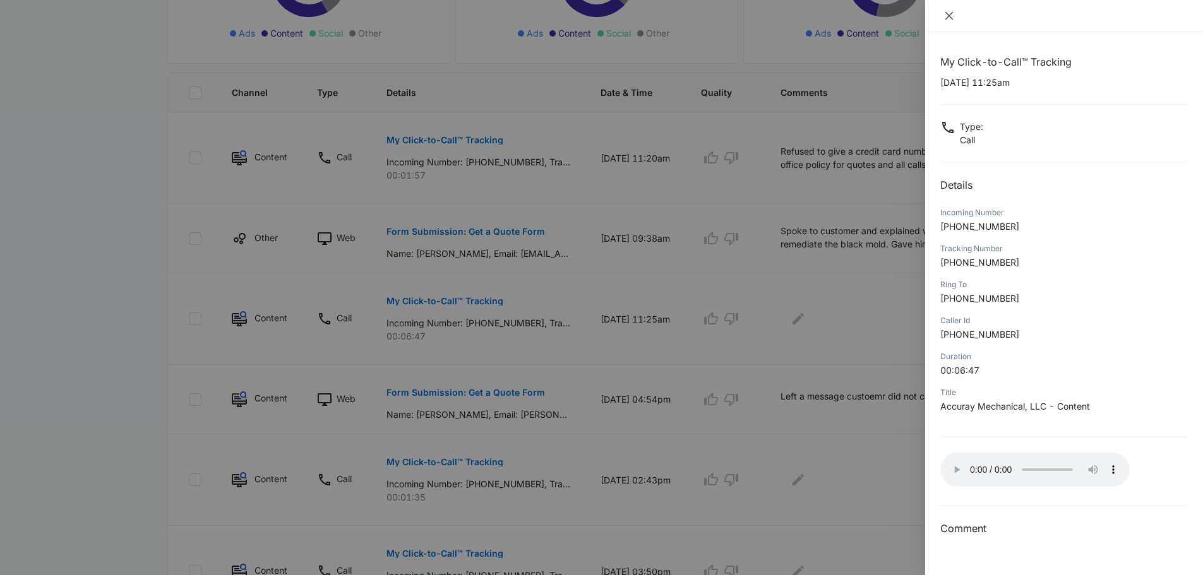
click at [954, 17] on button "Close" at bounding box center [950, 15] width 18 height 11
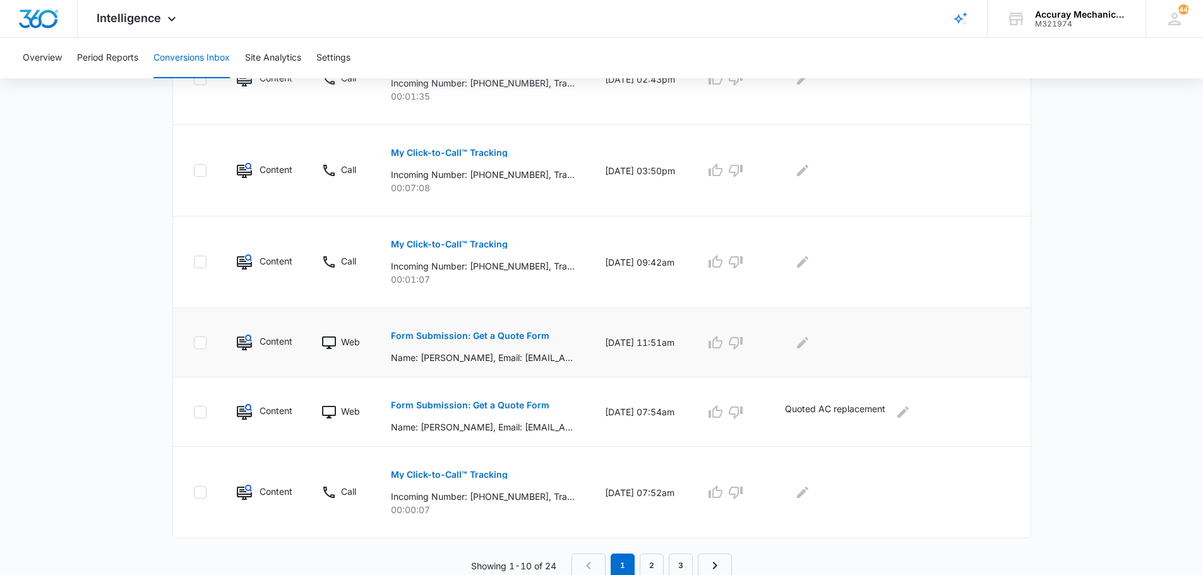
scroll to position [689, 0]
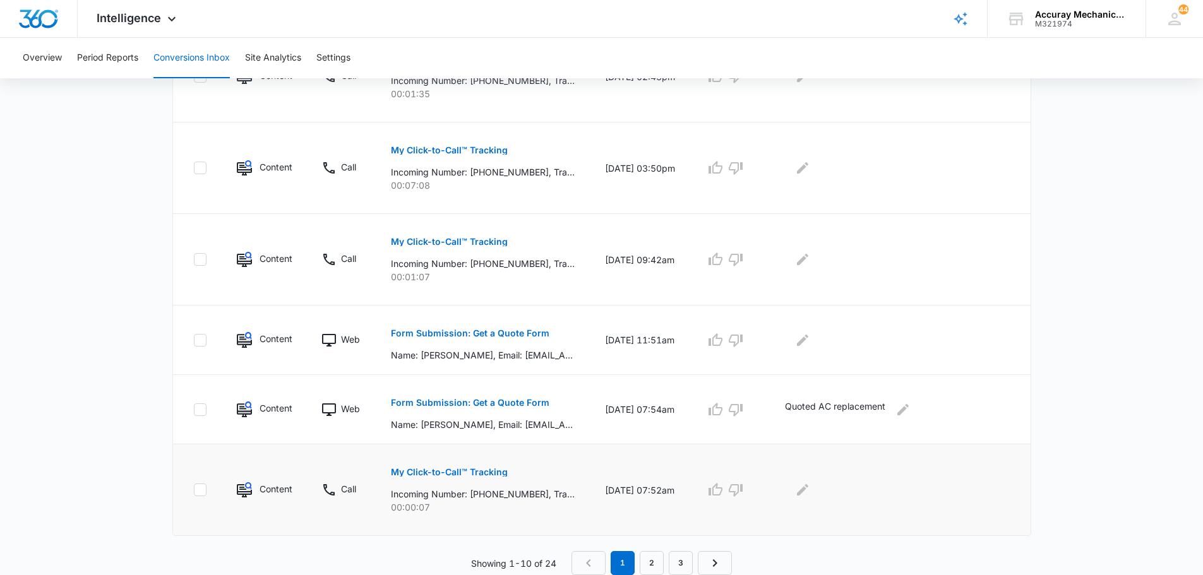
click at [493, 476] on p "My Click-to-Call™ Tracking" at bounding box center [449, 472] width 117 height 9
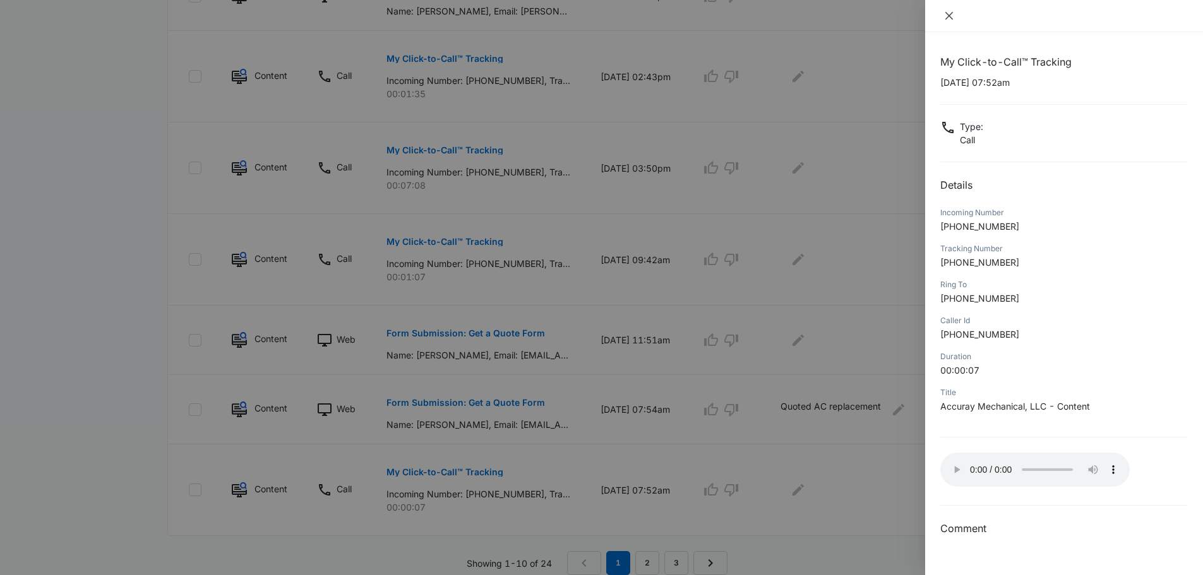
click at [946, 15] on icon "close" at bounding box center [949, 16] width 10 height 10
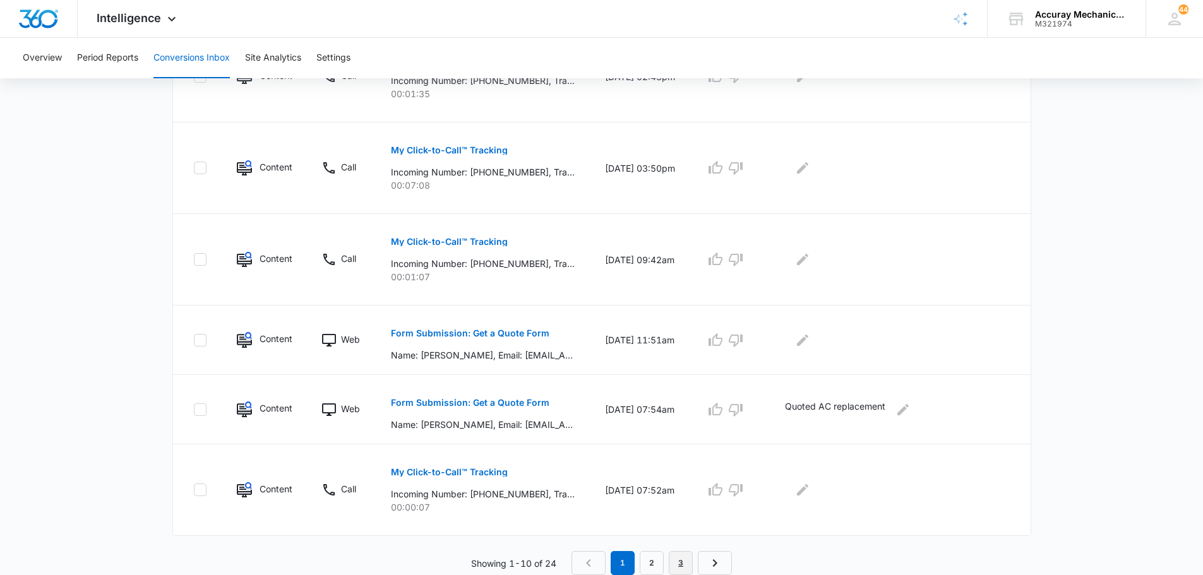
click at [682, 558] on link "3" at bounding box center [681, 563] width 24 height 24
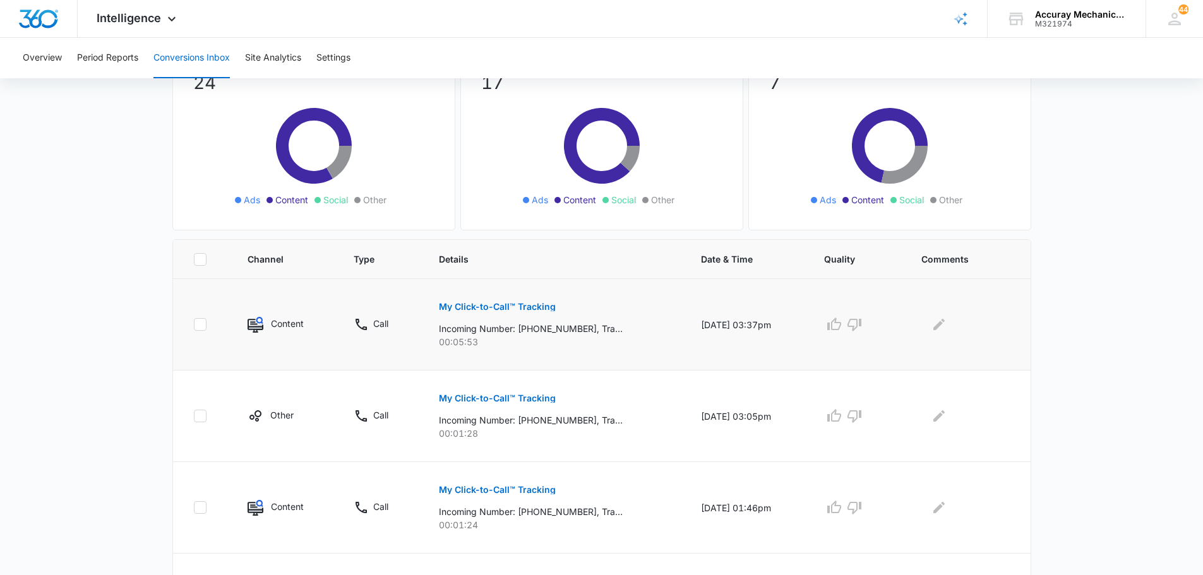
scroll to position [0, 0]
